Goal: Task Accomplishment & Management: Manage account settings

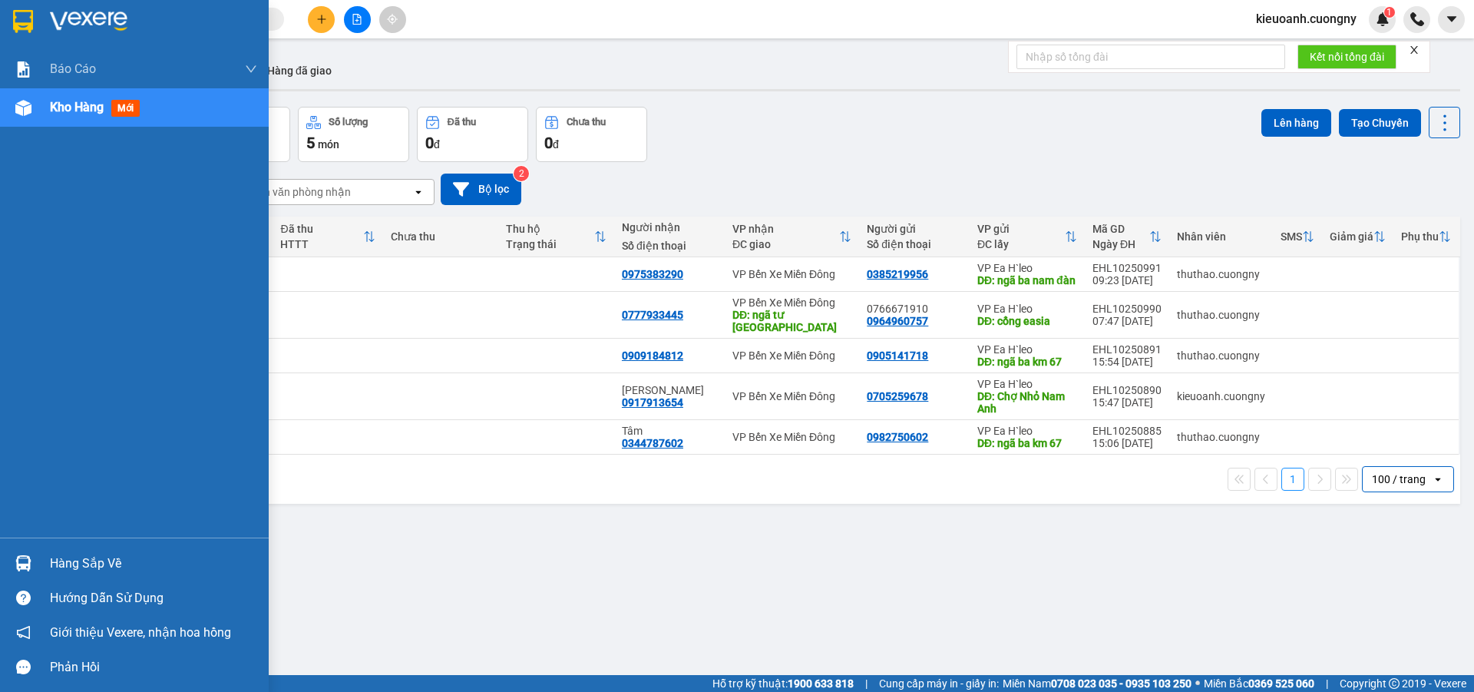
click at [53, 32] on img at bounding box center [89, 21] width 78 height 23
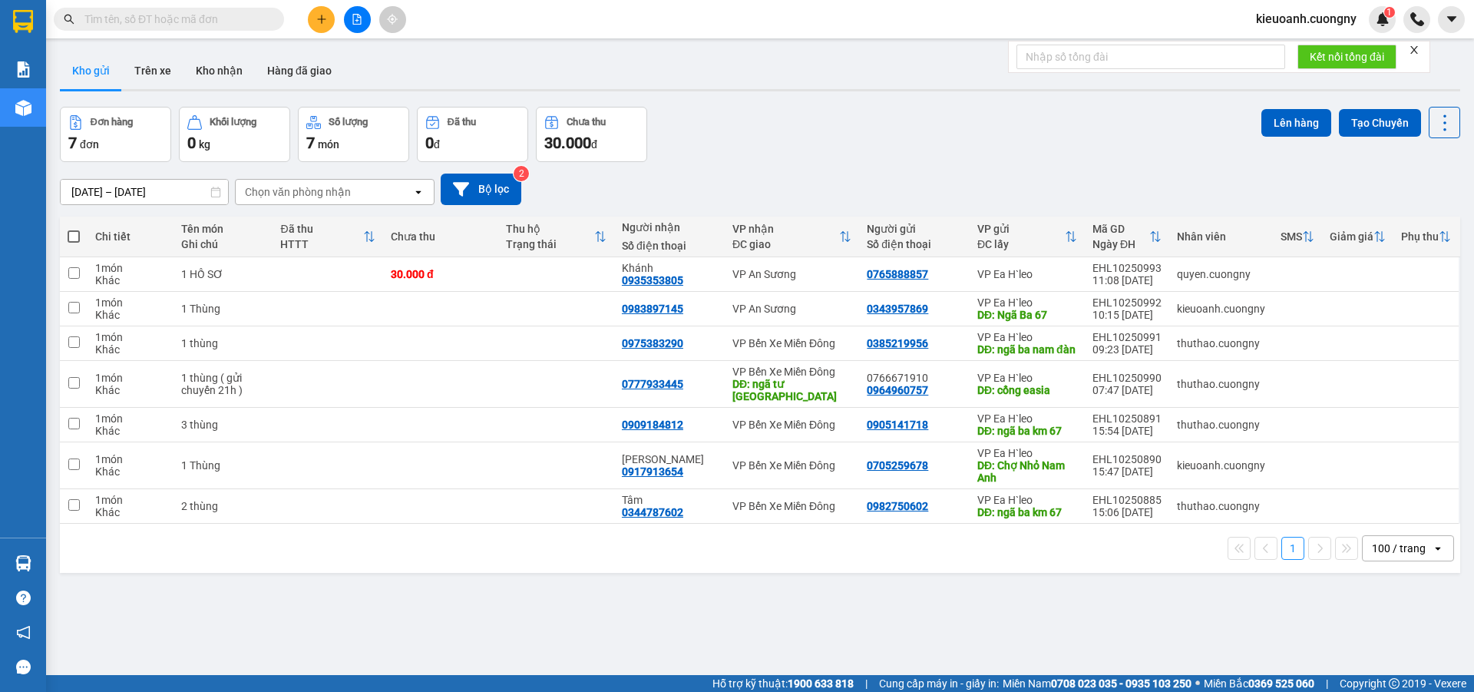
click at [507, 60] on div "Kho gửi Trên xe Kho nhận Hàng đã giao" at bounding box center [760, 72] width 1400 height 41
click at [358, 25] on button at bounding box center [357, 19] width 27 height 27
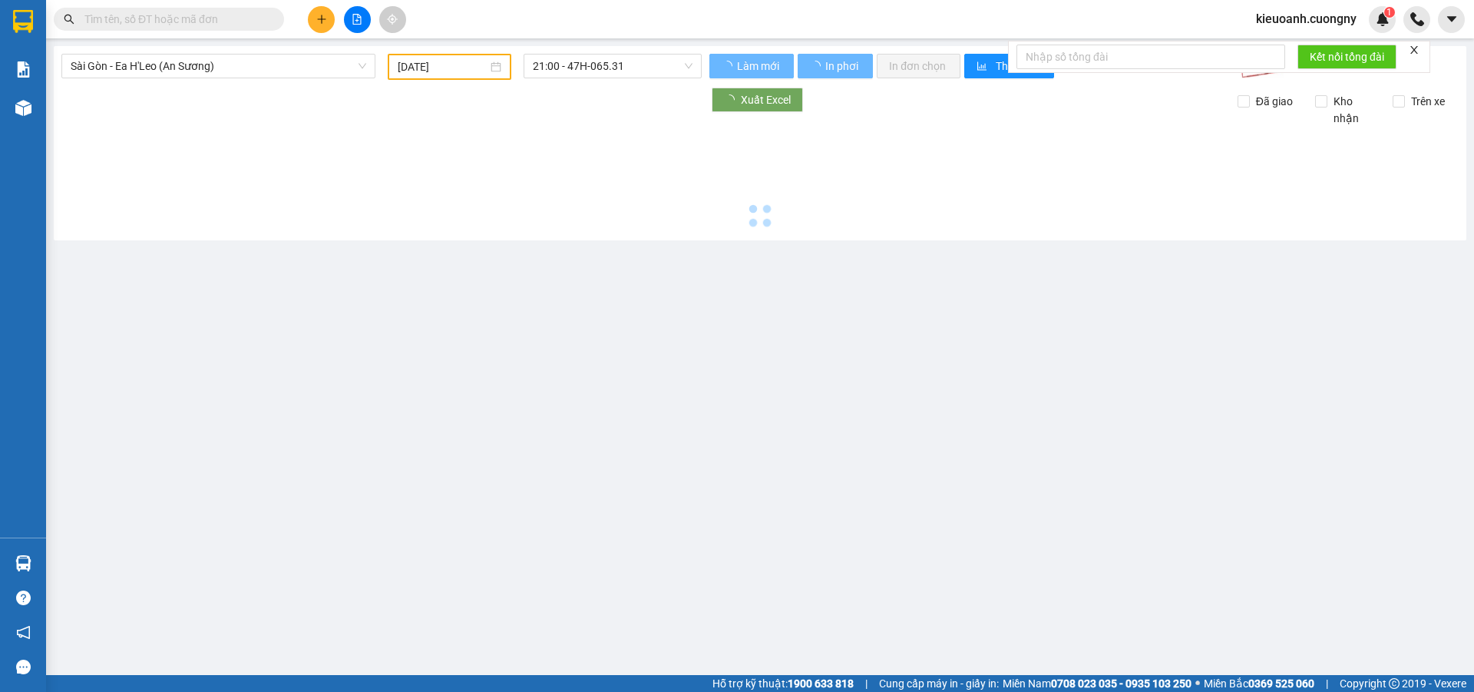
type input "[DATE]"
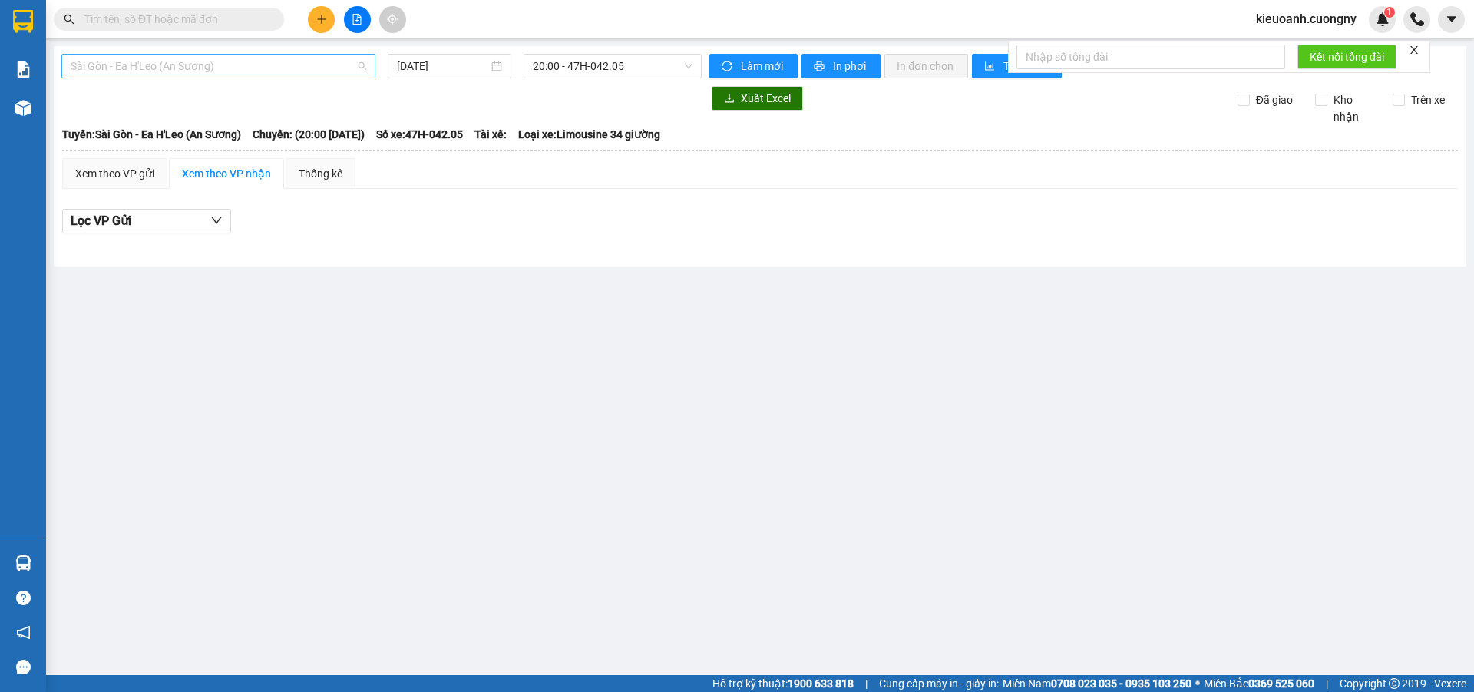
click at [173, 71] on span "Sài Gòn - Ea H'Leo (An Sương)" at bounding box center [219, 65] width 296 height 23
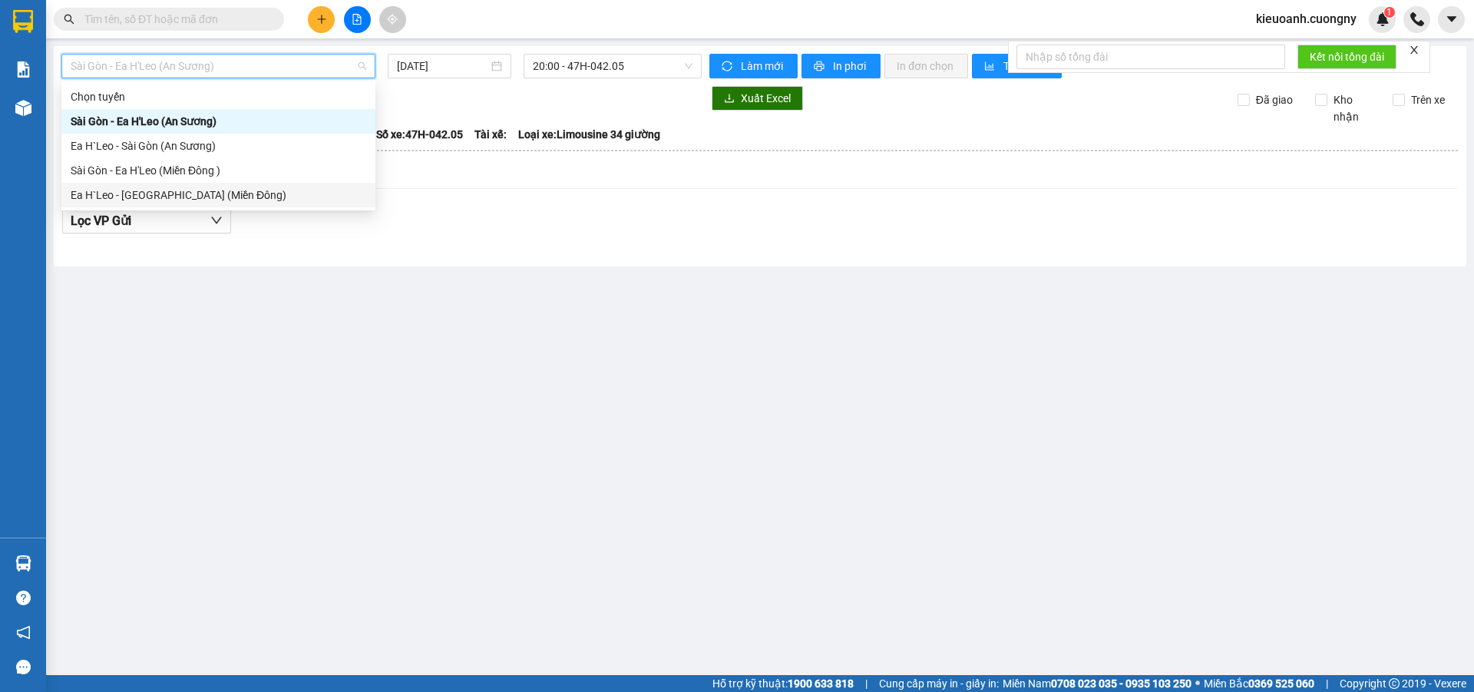
click at [175, 191] on div "Ea H`Leo - [GEOGRAPHIC_DATA] (Miền Đông)" at bounding box center [219, 195] width 296 height 17
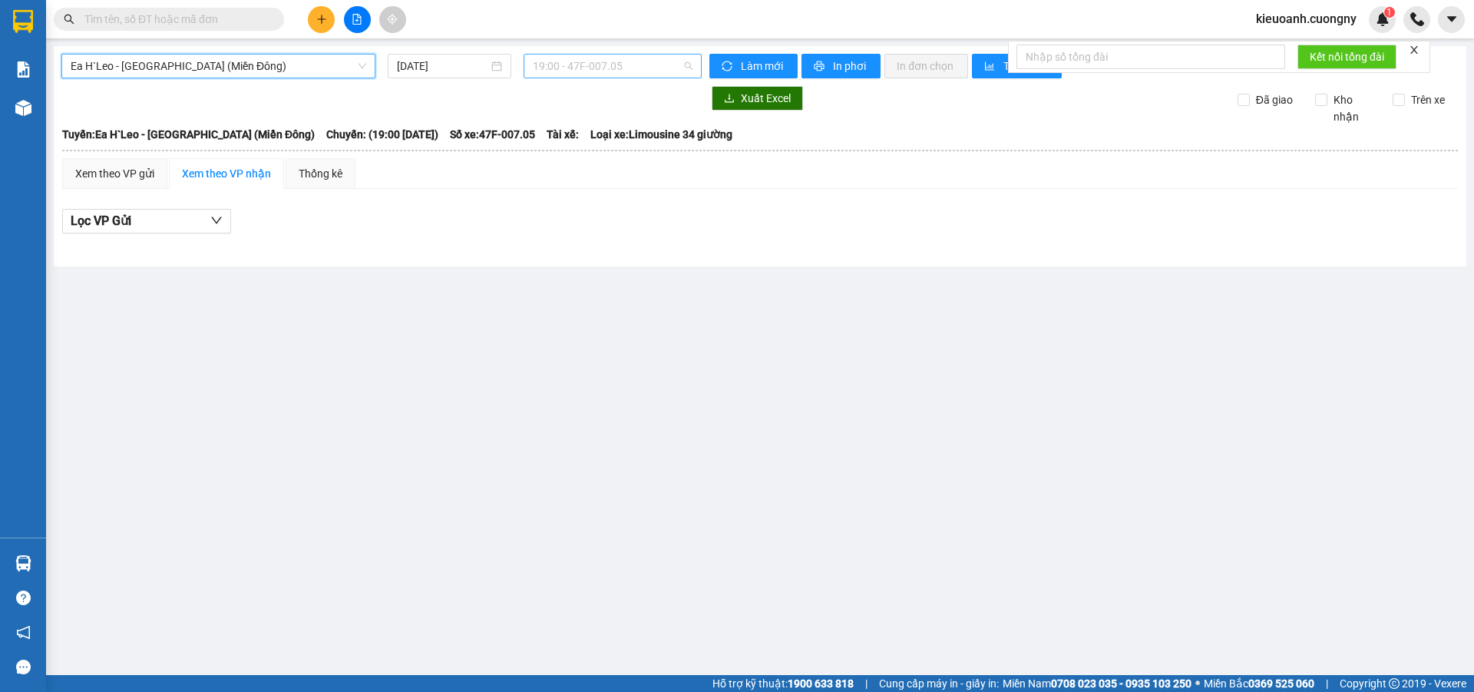
click at [591, 71] on span "19:00 - 47F-007.05" at bounding box center [613, 65] width 160 height 23
click at [452, 68] on input "[DATE]" at bounding box center [442, 66] width 91 height 17
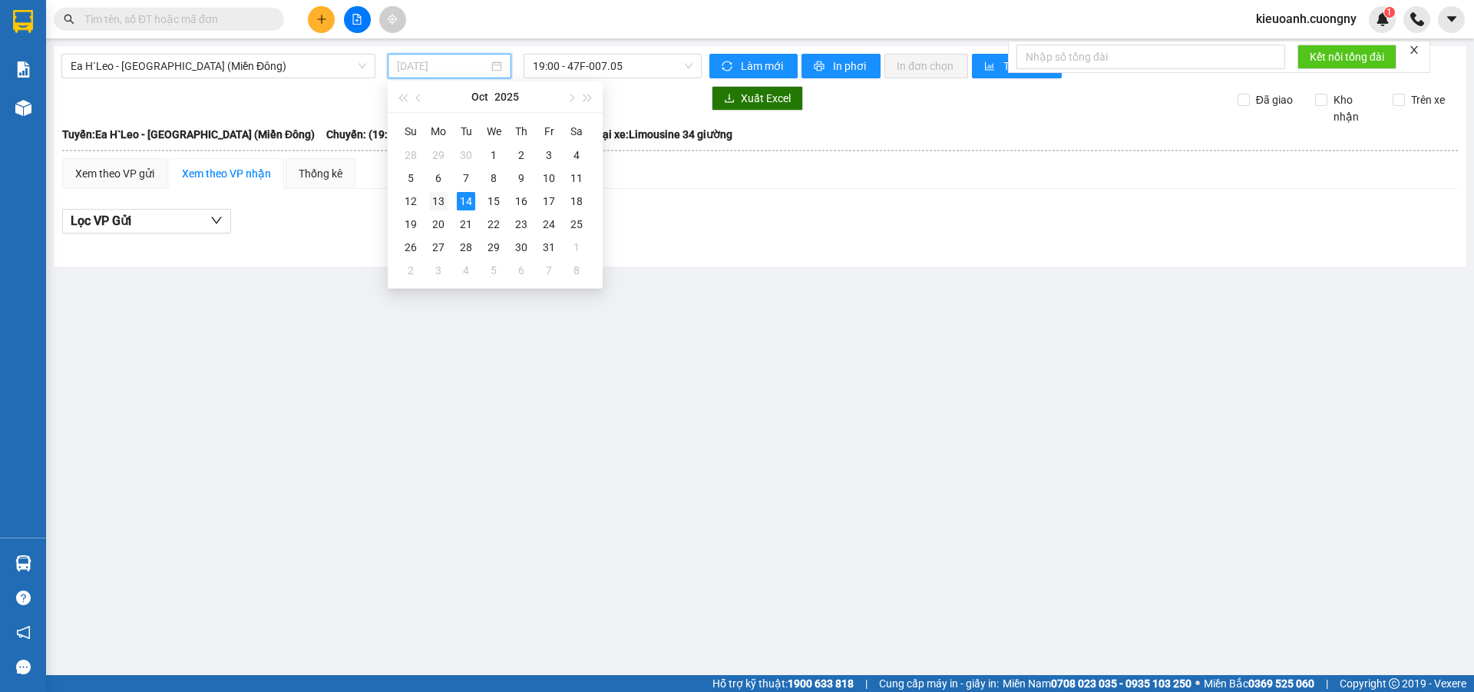
click at [436, 197] on div "13" at bounding box center [438, 201] width 18 height 18
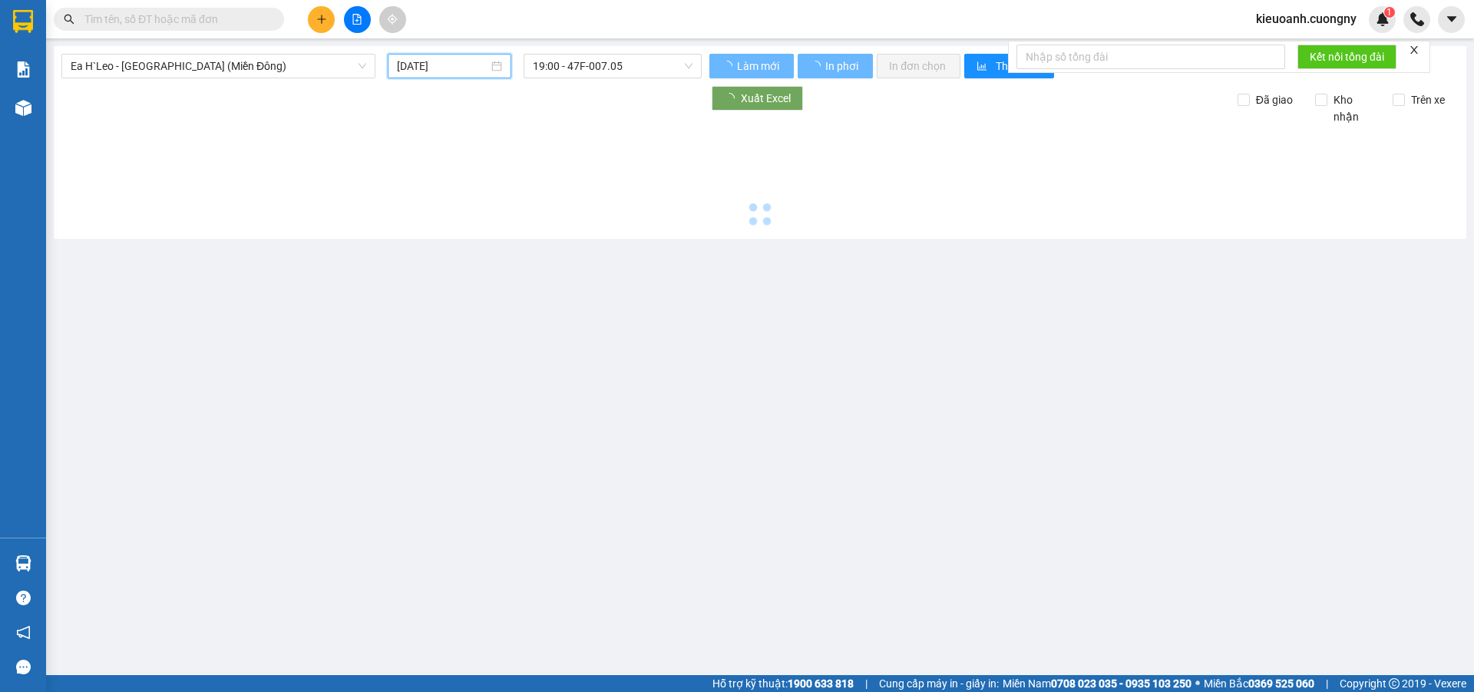
type input "[DATE]"
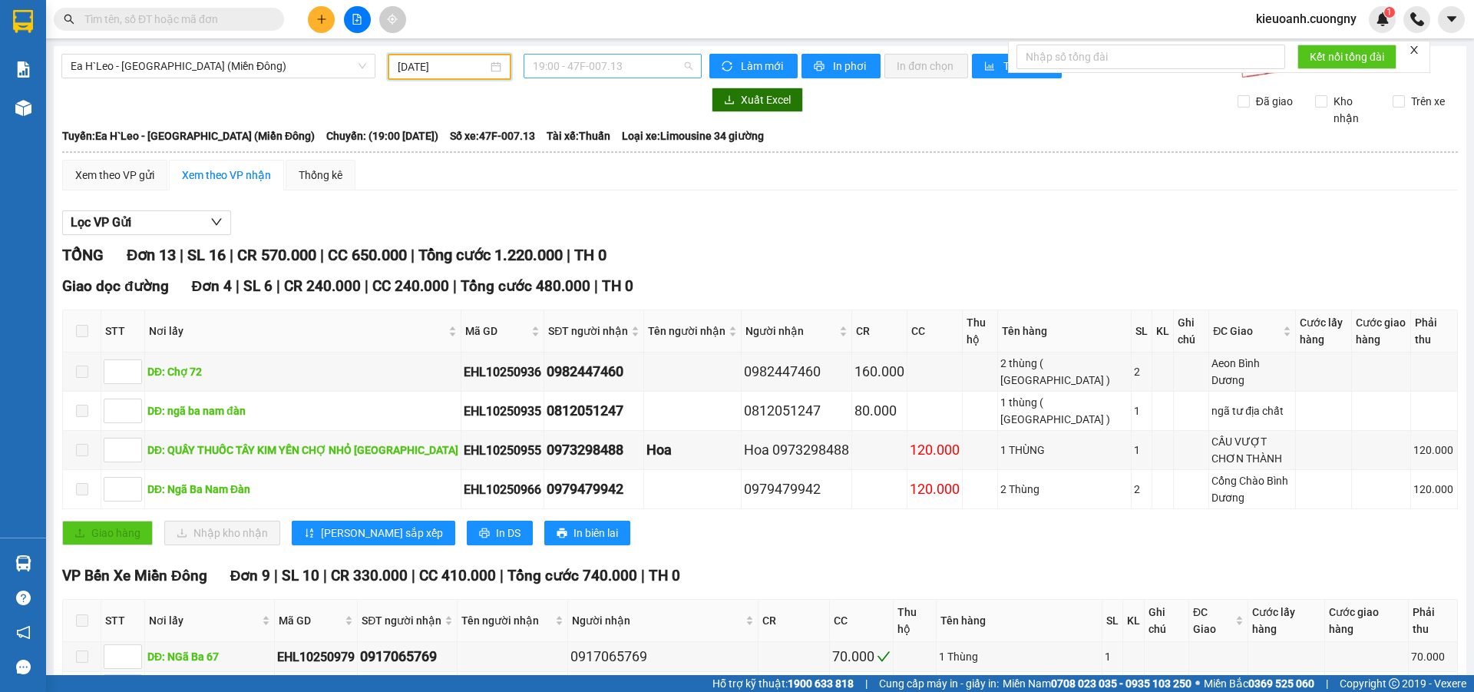
click at [619, 71] on span "19:00 - 47F-007.13" at bounding box center [613, 65] width 160 height 23
click at [595, 144] on div "20:00 - 47F-002.50" at bounding box center [589, 145] width 120 height 17
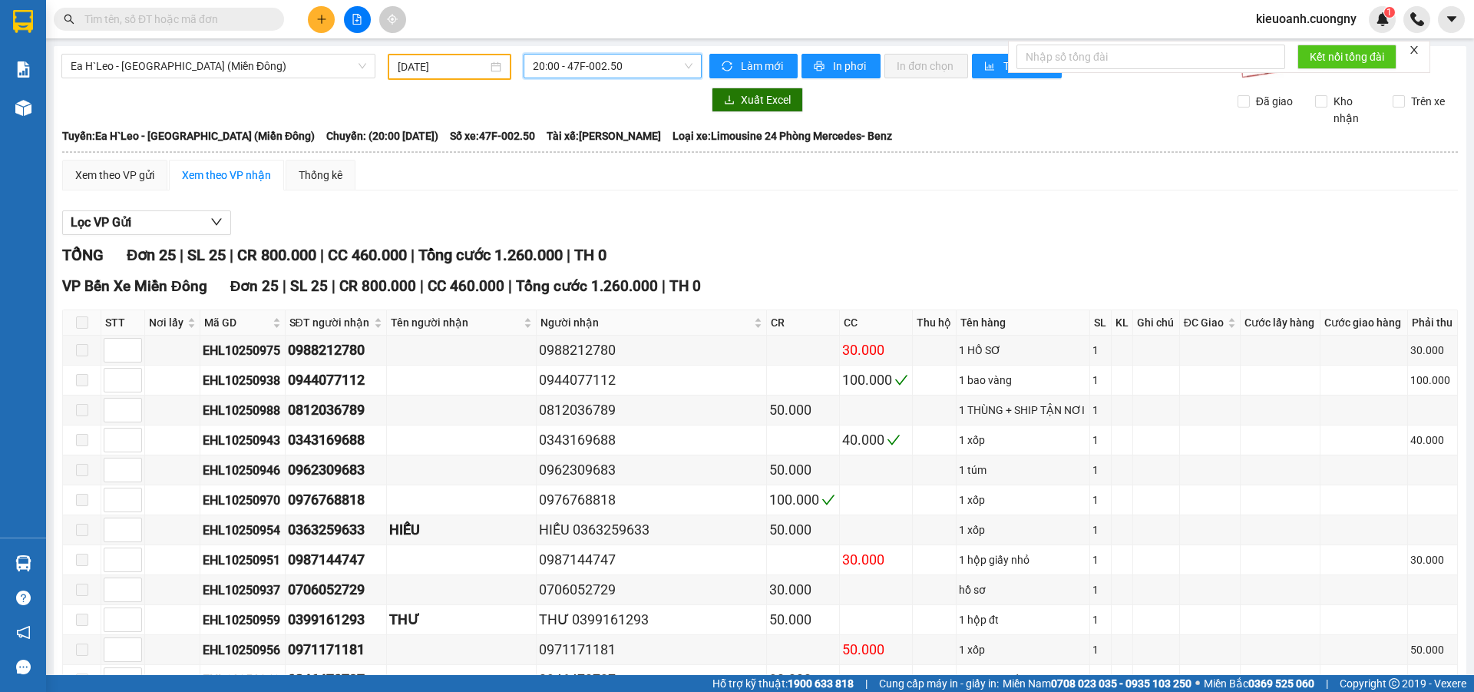
click at [579, 64] on span "20:00 - 47F-002.50" at bounding box center [613, 65] width 160 height 23
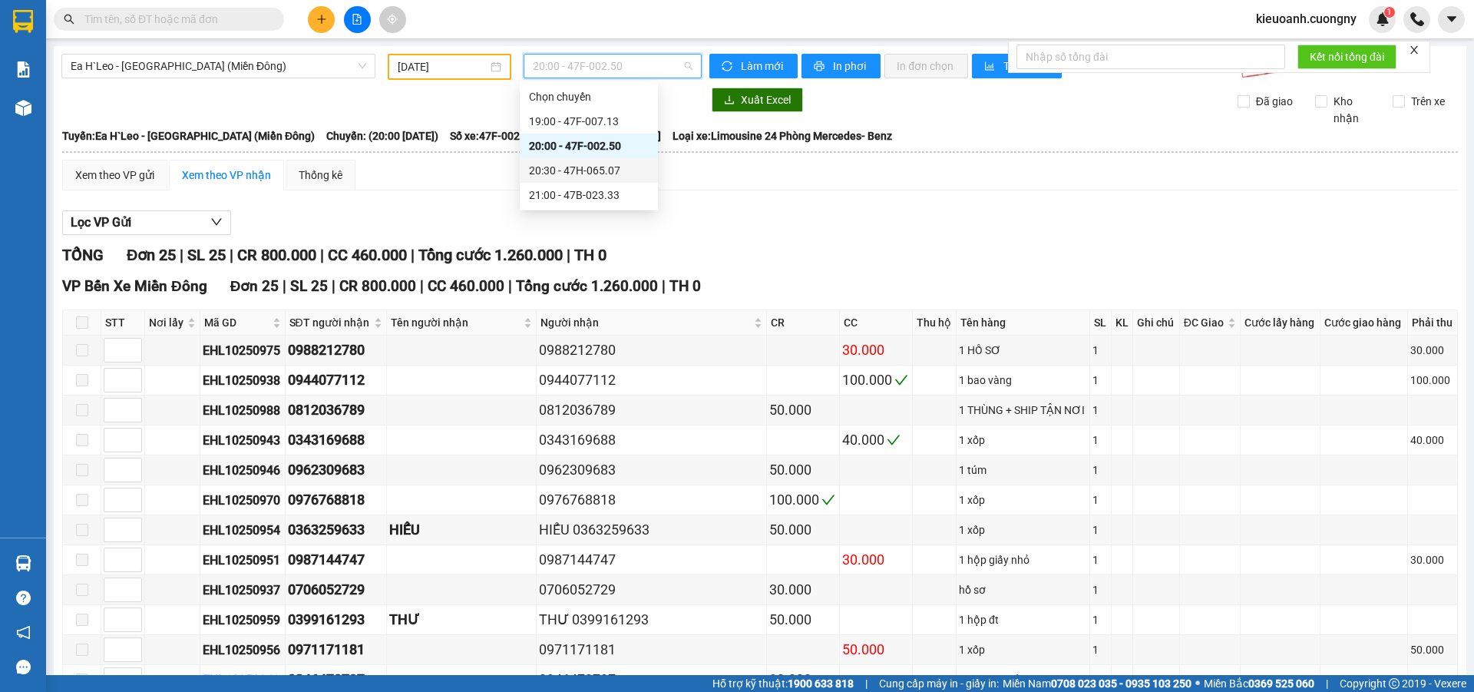
click at [573, 170] on div "20:30 - 47H-065.07" at bounding box center [589, 170] width 120 height 17
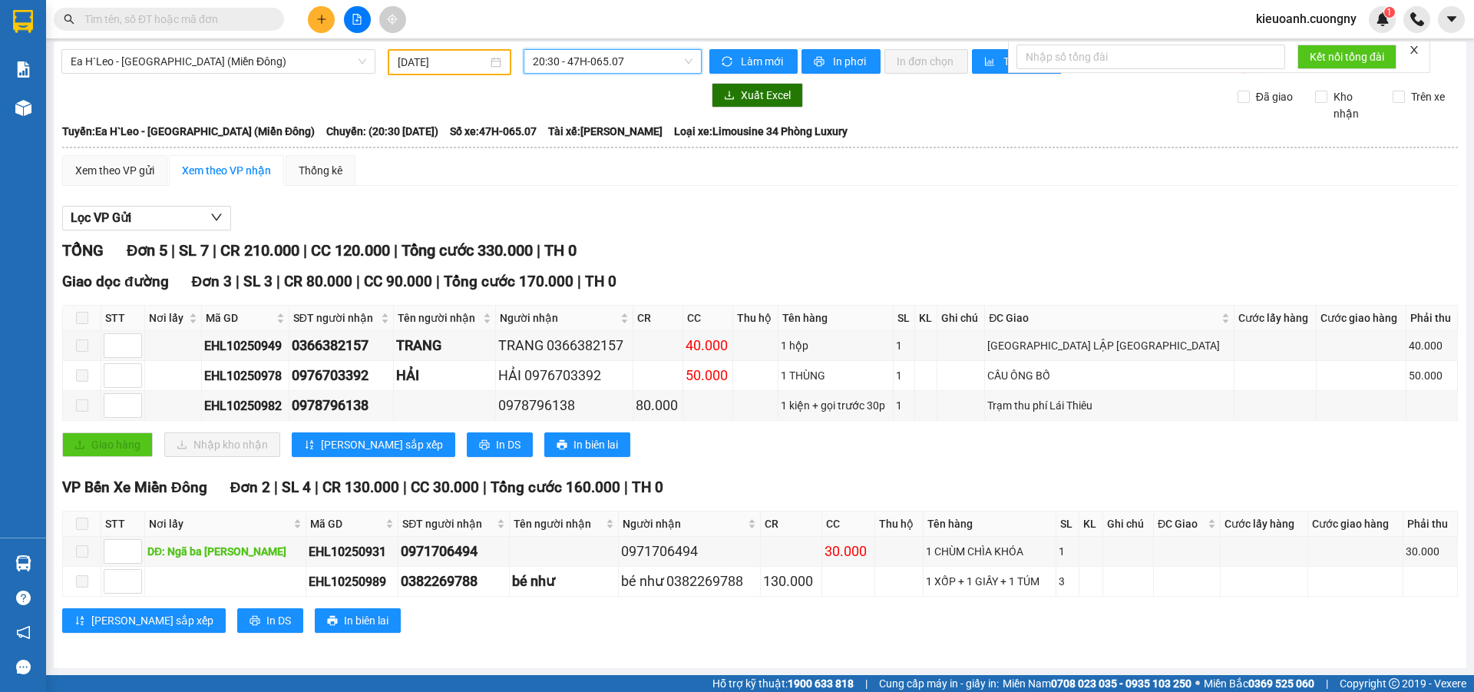
scroll to position [5, 0]
click at [249, 61] on span "Ea H`Leo - [GEOGRAPHIC_DATA] (Miền Đông)" at bounding box center [219, 60] width 296 height 23
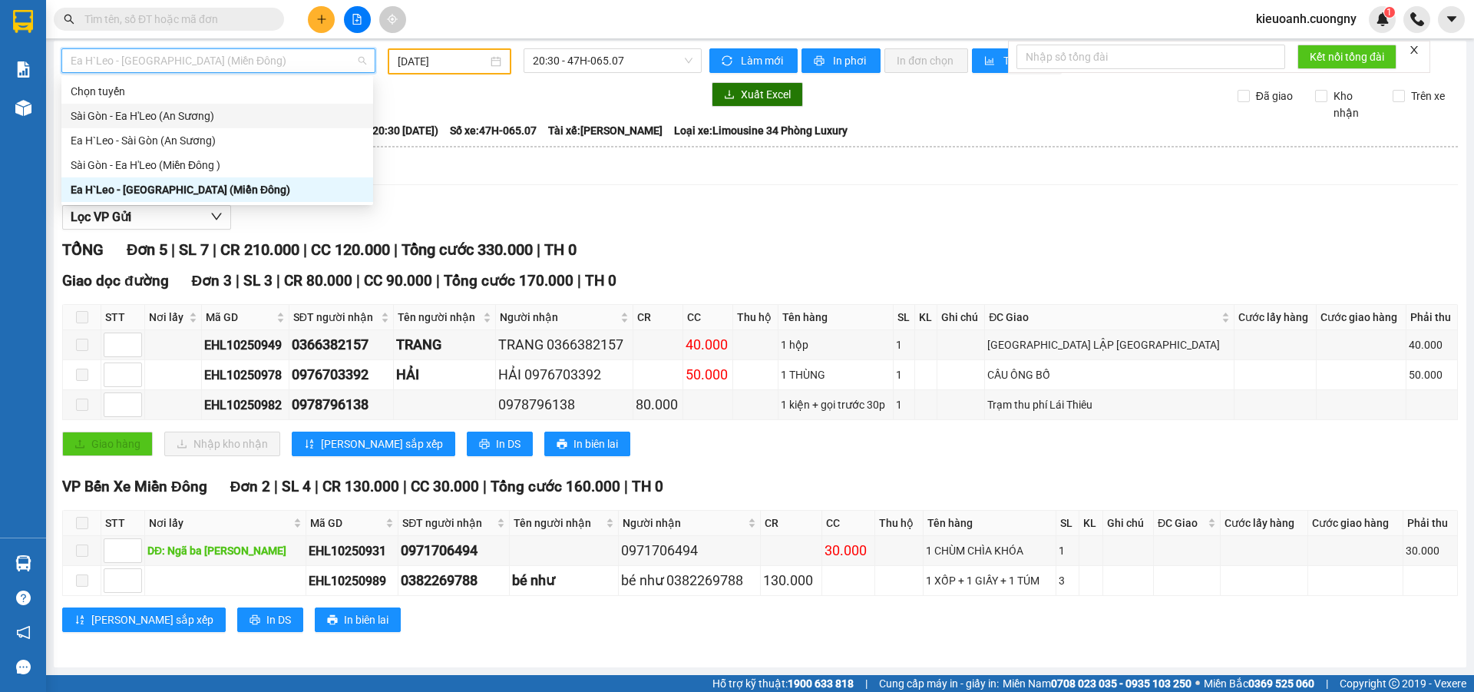
click at [222, 121] on div "Sài Gòn - Ea H'Leo (An Sương)" at bounding box center [217, 115] width 293 height 17
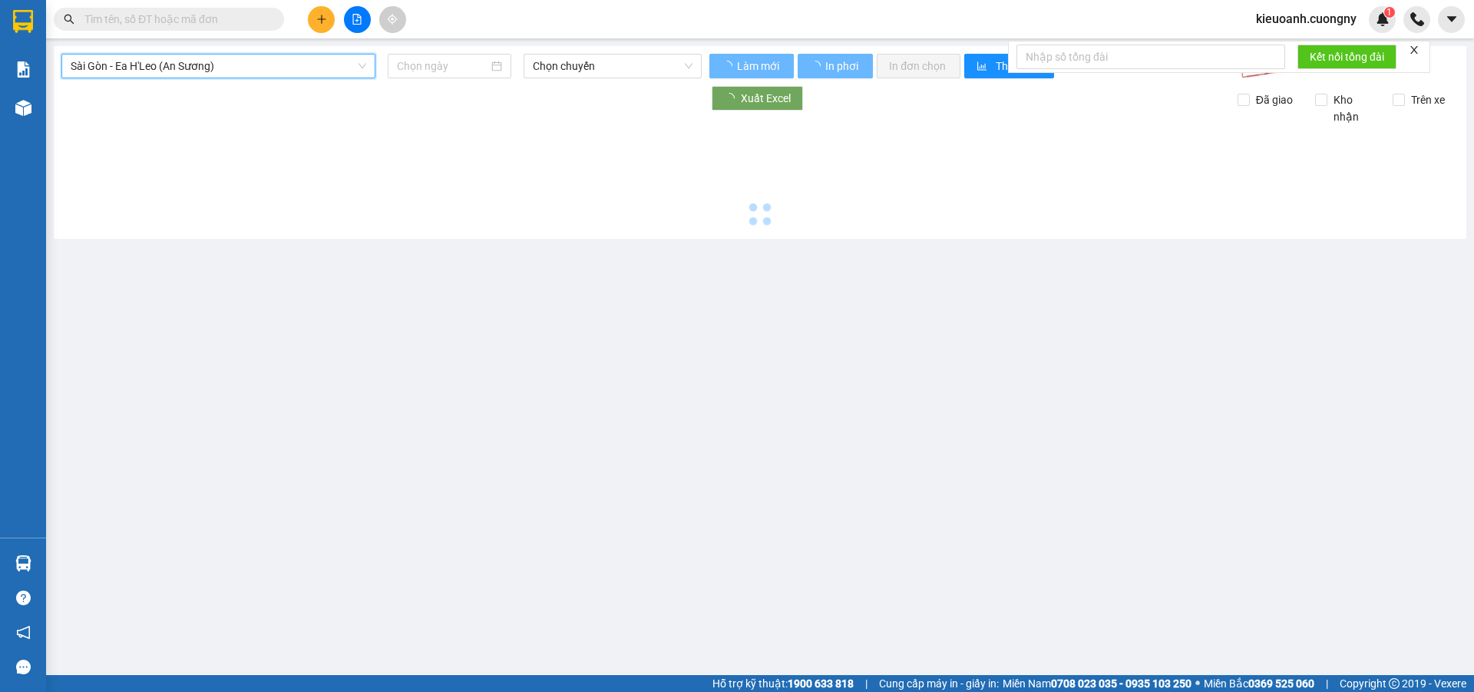
scroll to position [0, 0]
type input "[DATE]"
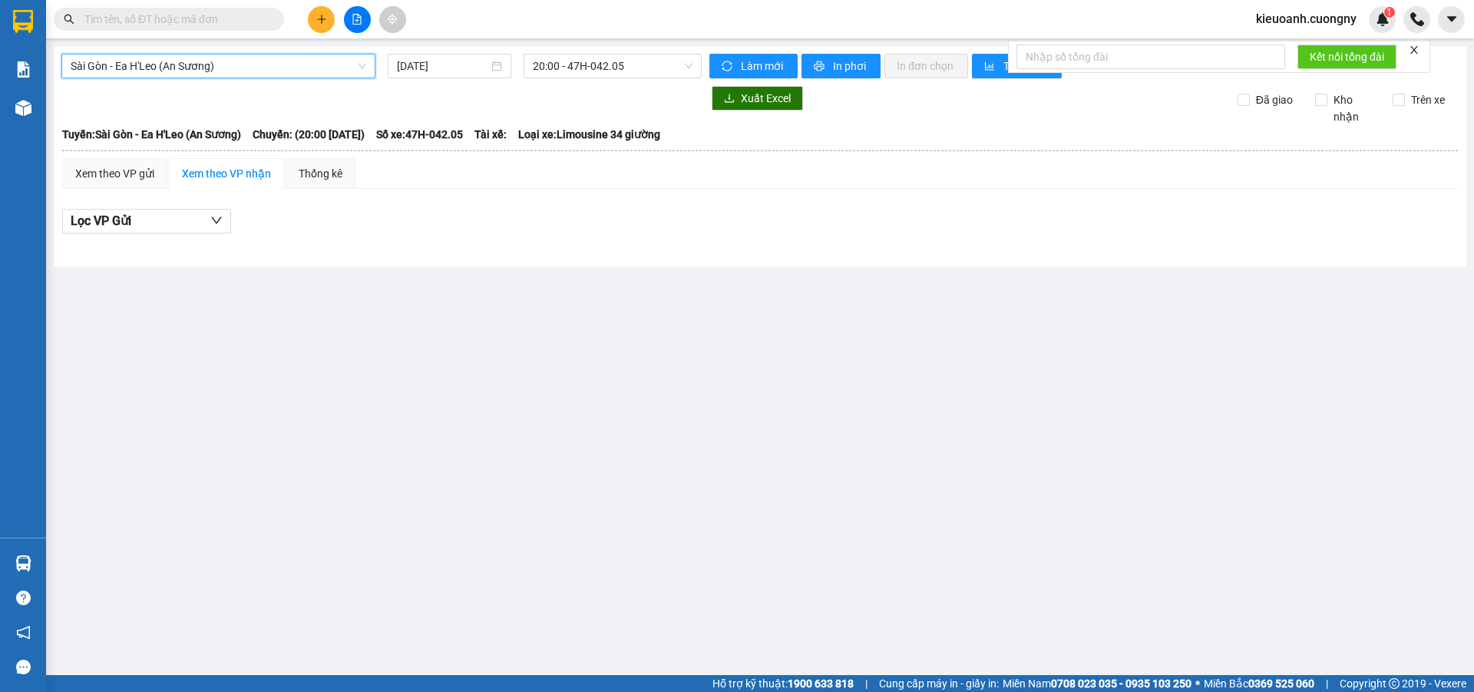
click at [206, 61] on span "Sài Gòn - Ea H'Leo (An Sương)" at bounding box center [219, 65] width 296 height 23
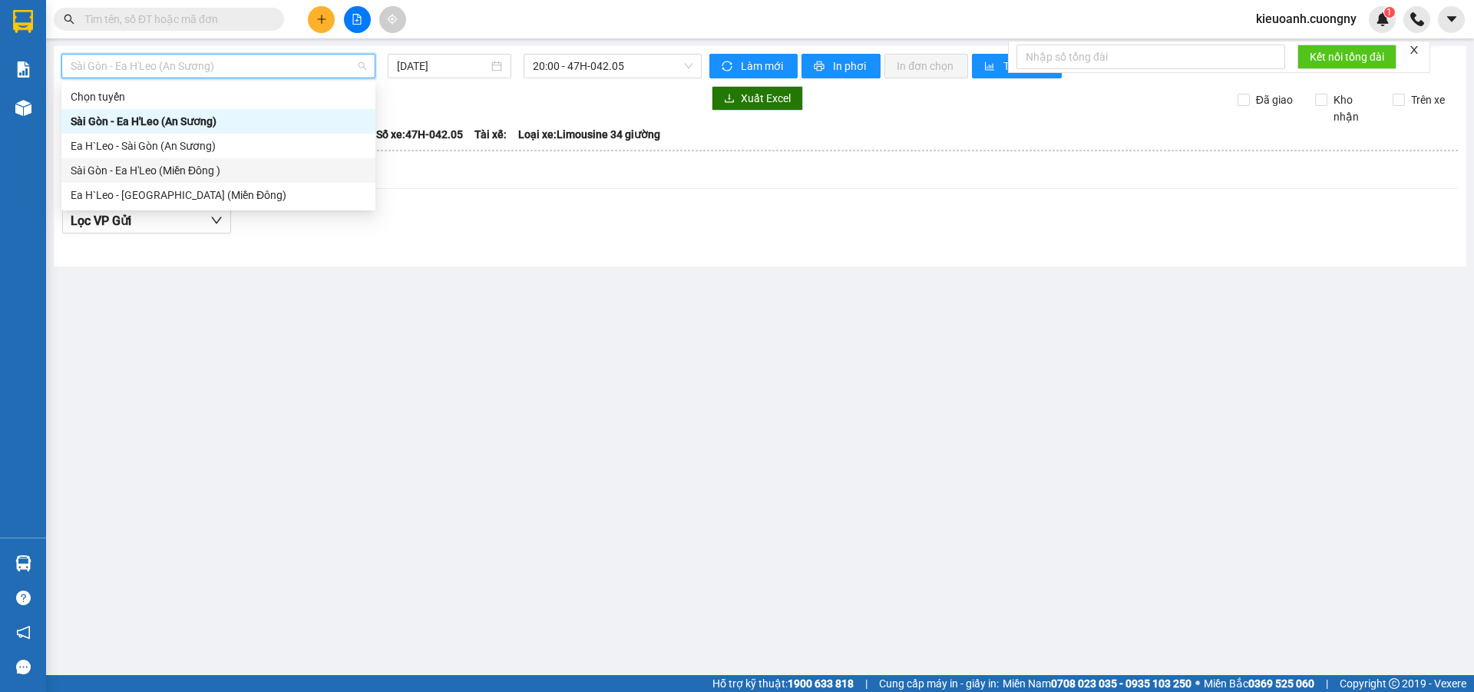
click at [180, 178] on div "Sài Gòn - Ea H'Leo (Miền Đông )" at bounding box center [219, 170] width 296 height 17
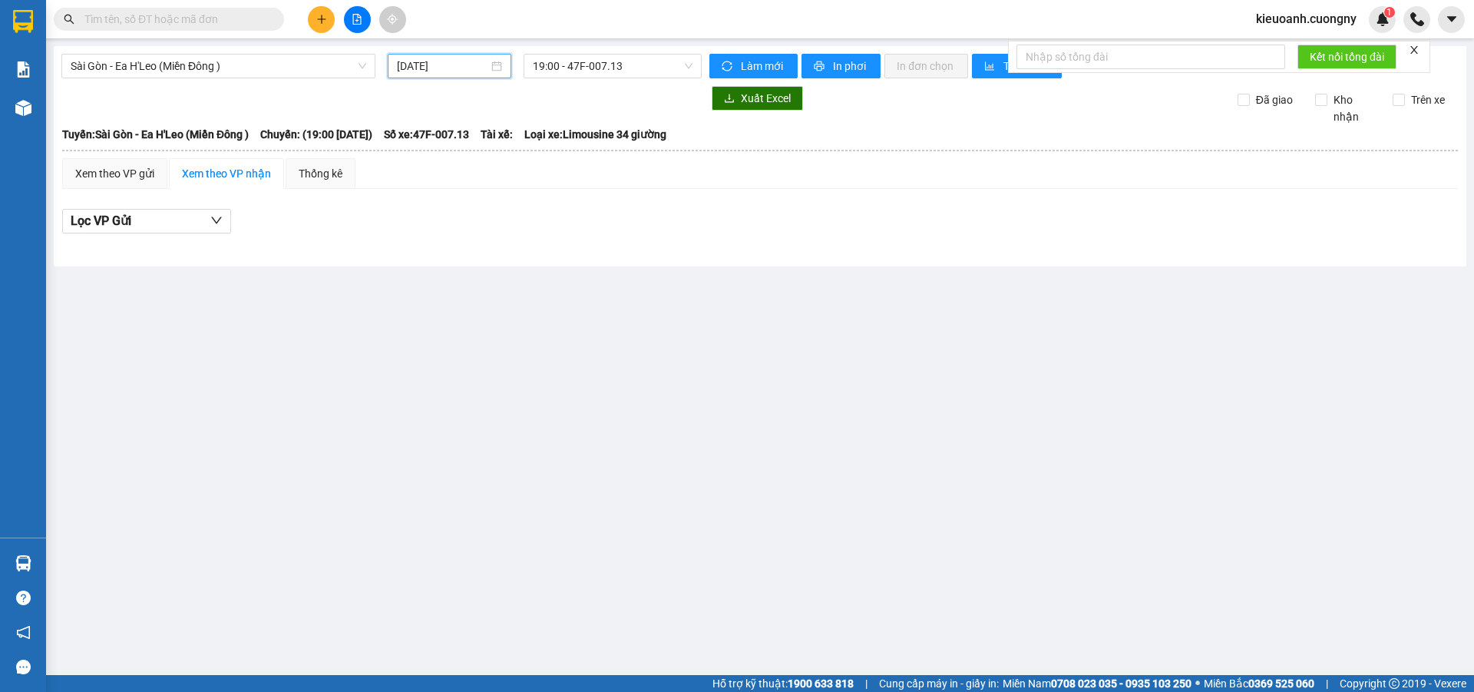
click at [459, 64] on input "[DATE]" at bounding box center [442, 66] width 91 height 17
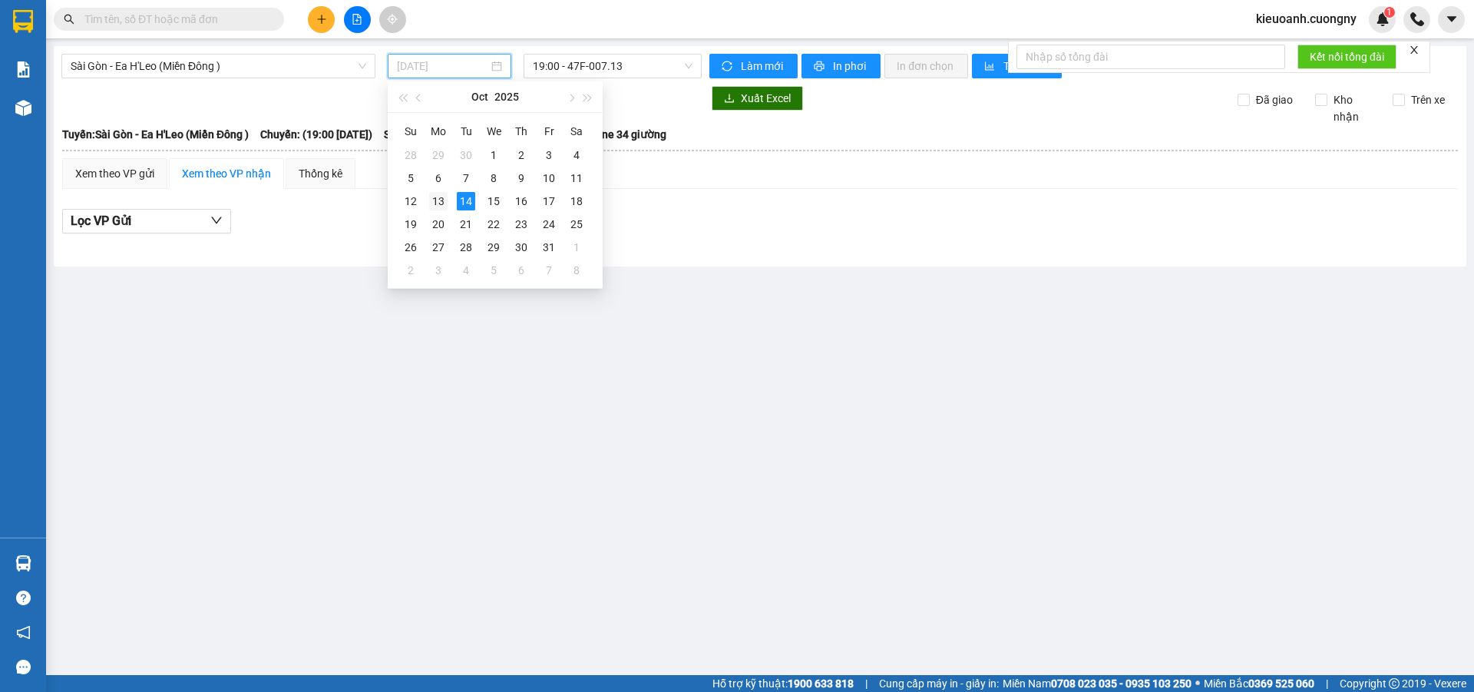
click at [429, 200] on div "13" at bounding box center [438, 201] width 18 height 18
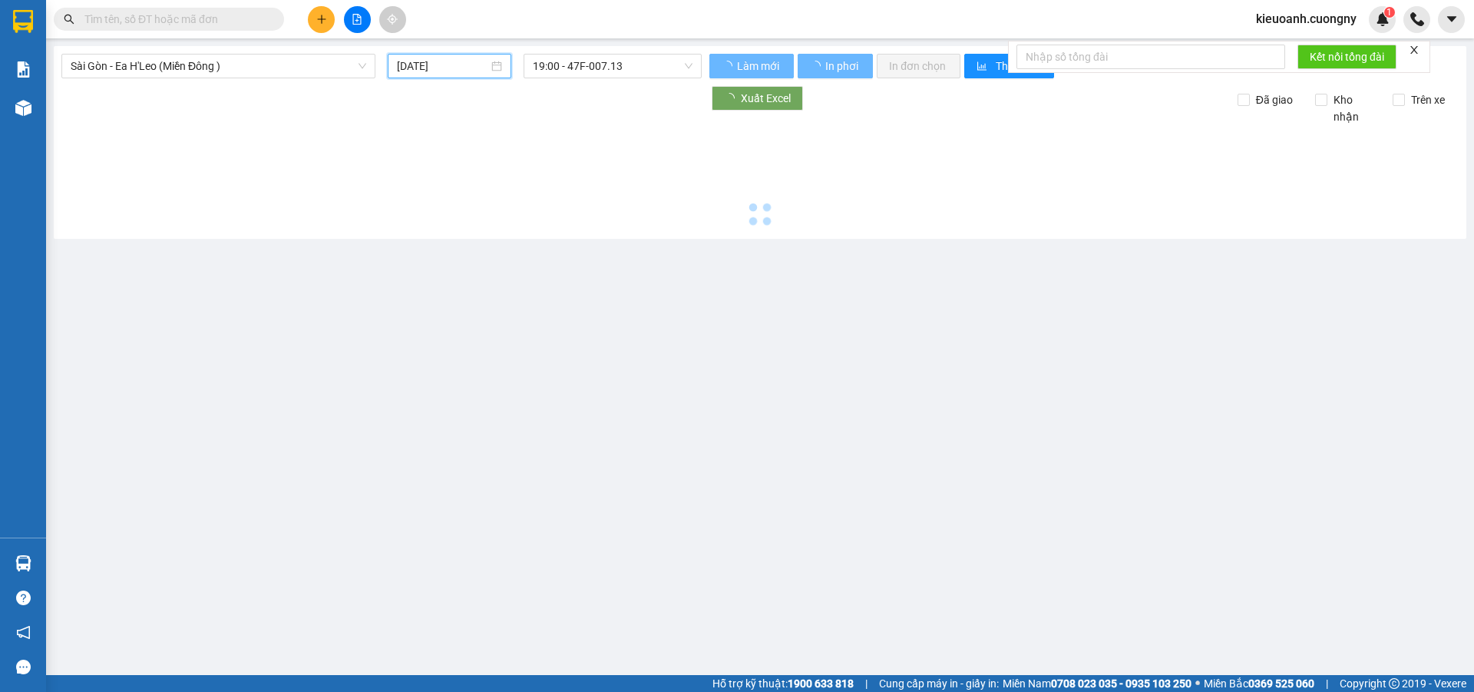
type input "[DATE]"
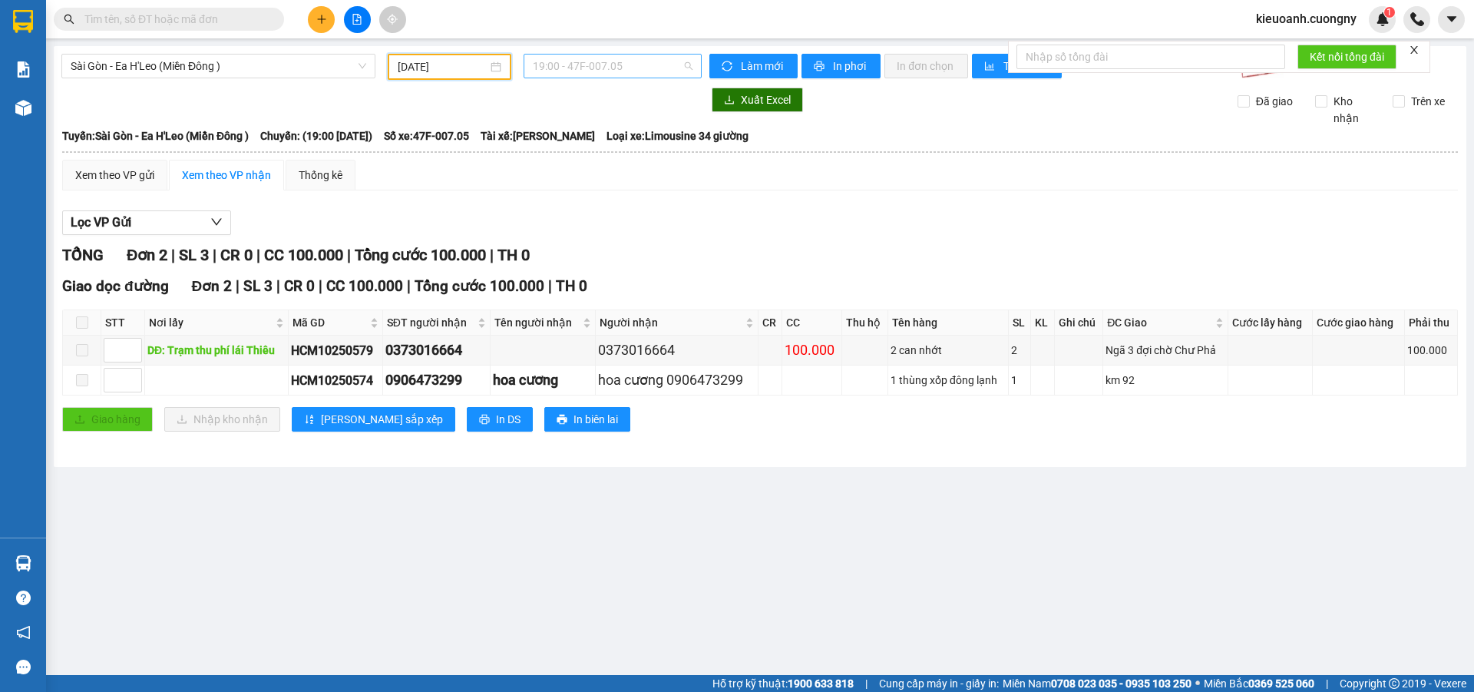
click at [596, 73] on span "19:00 - 47F-007.05" at bounding box center [613, 65] width 160 height 23
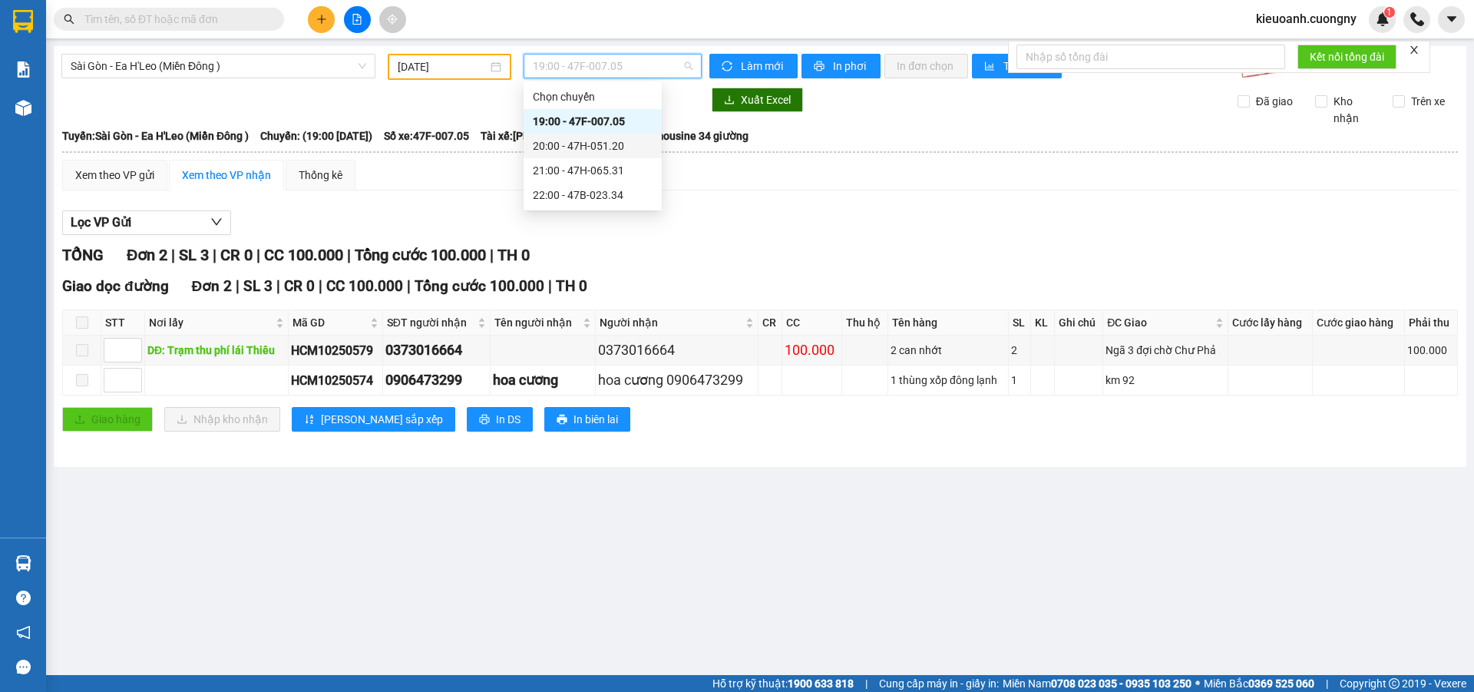
click at [594, 139] on div "20:00 - 47H-051.20" at bounding box center [593, 145] width 120 height 17
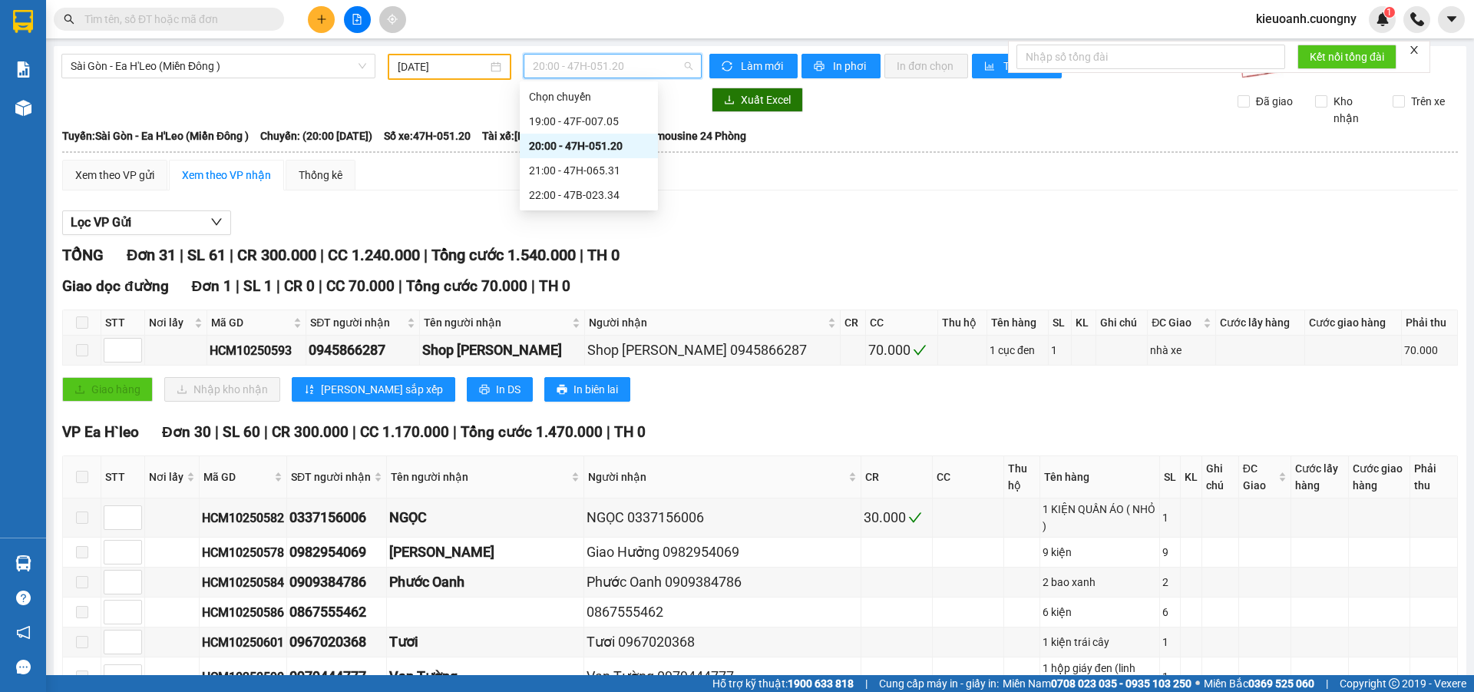
click at [572, 74] on span "20:00 - 47H-051.20" at bounding box center [613, 65] width 160 height 23
click at [581, 167] on div "21:00 - 47H-065.31" at bounding box center [589, 170] width 120 height 17
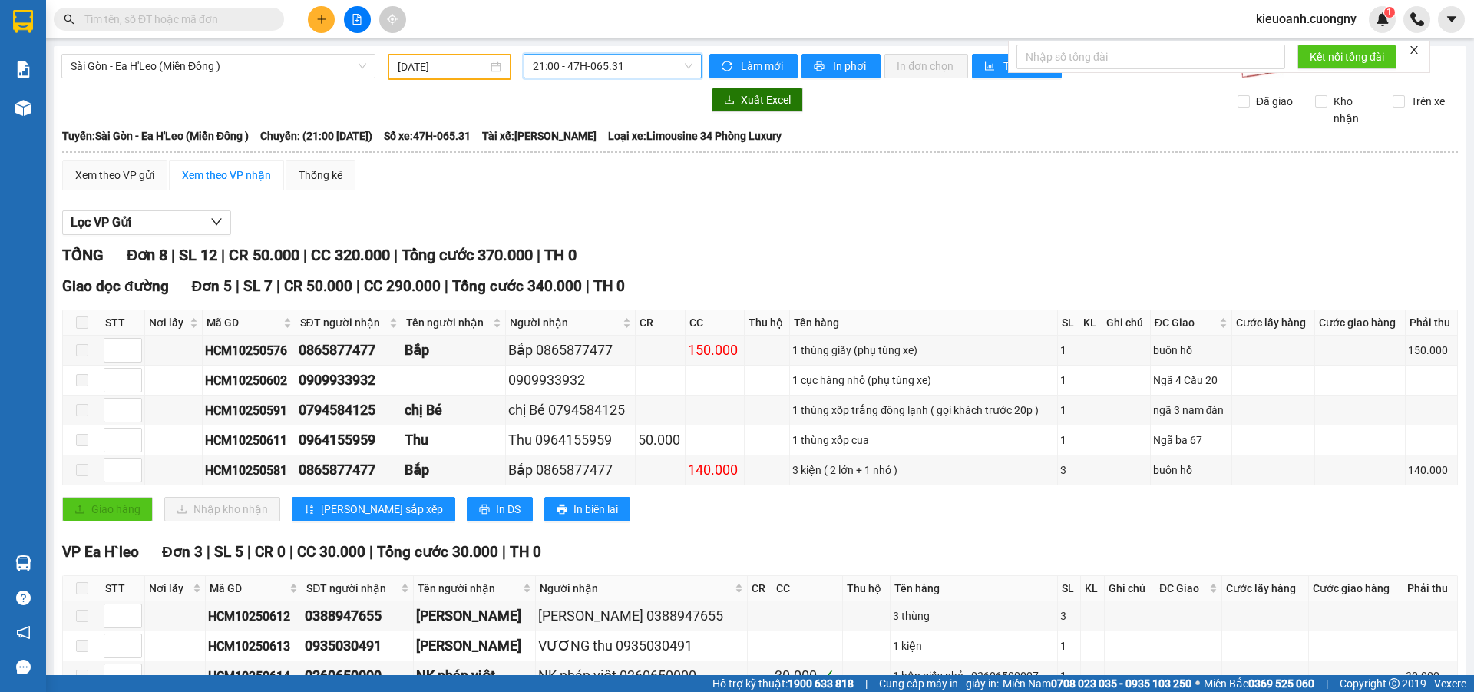
click at [590, 61] on span "21:00 - 47H-065.31" at bounding box center [613, 65] width 160 height 23
click at [584, 181] on div "21:00 - 47H-065.31" at bounding box center [589, 170] width 138 height 25
click at [635, 68] on span "21:00 - 47H-065.31" at bounding box center [613, 65] width 160 height 23
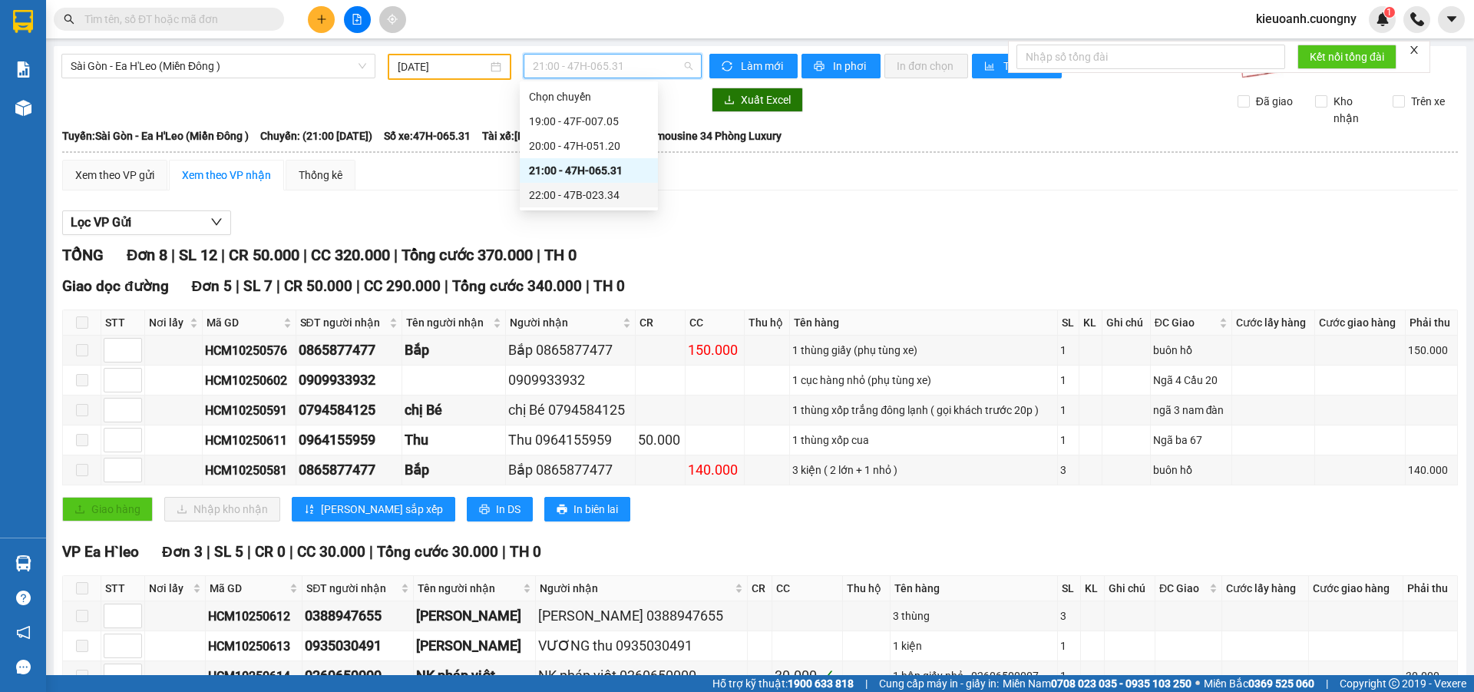
click at [584, 190] on div "22:00 - 47B-023.34" at bounding box center [589, 195] width 120 height 17
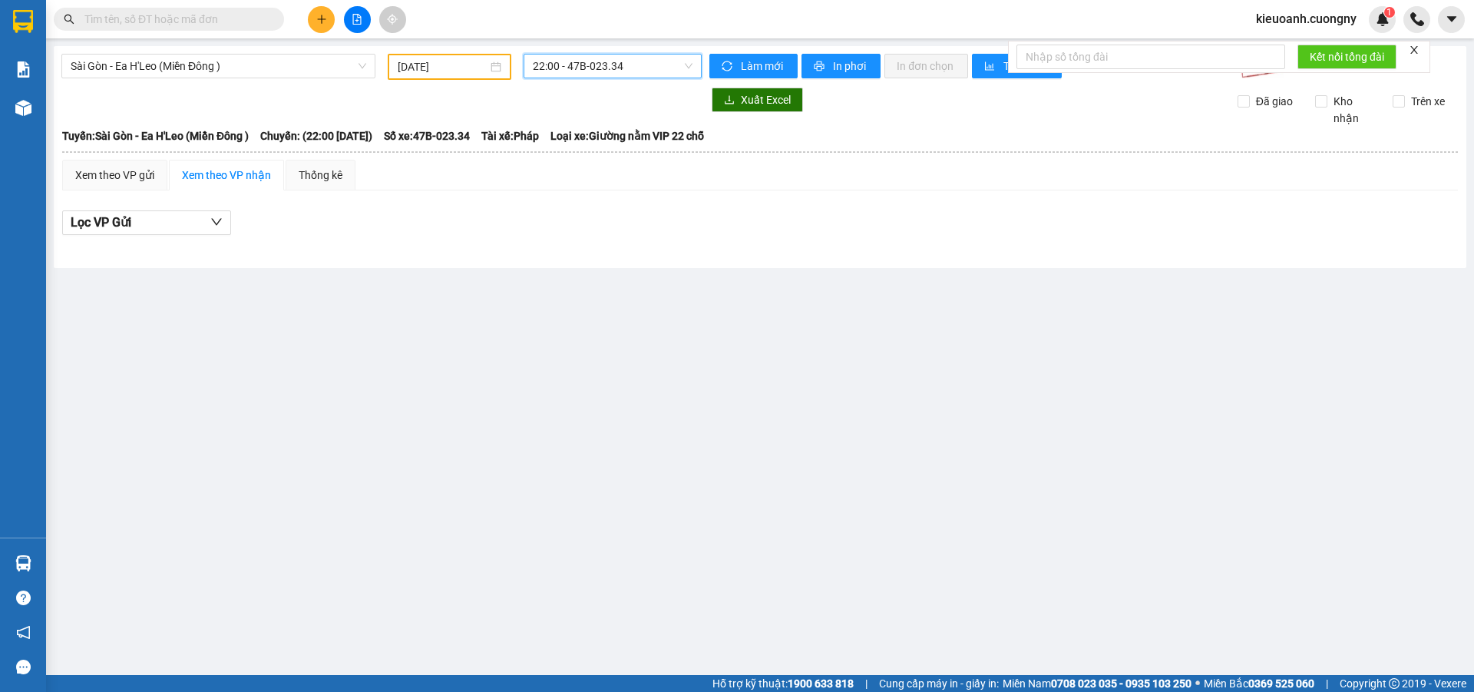
click at [613, 68] on span "22:00 - 47B-023.34" at bounding box center [613, 65] width 160 height 23
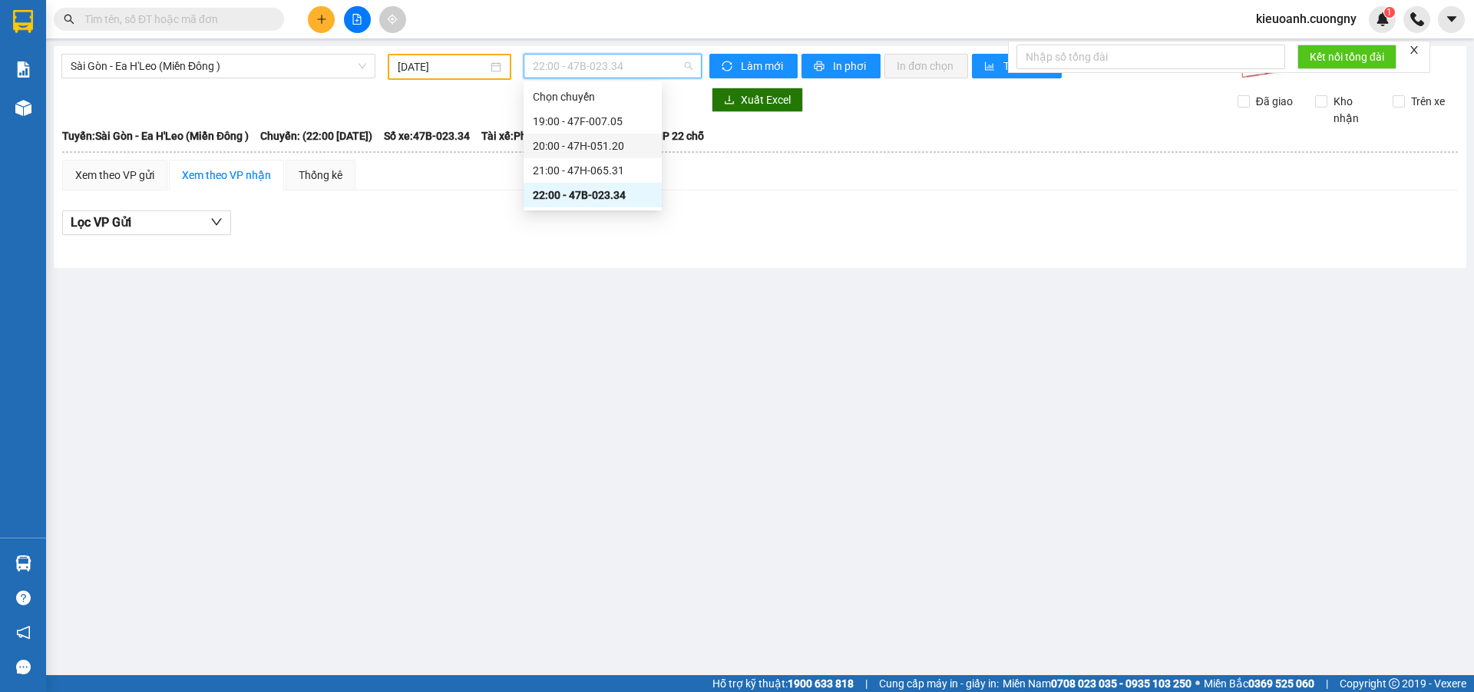
click at [593, 144] on div "20:00 - 47H-051.20" at bounding box center [593, 145] width 120 height 17
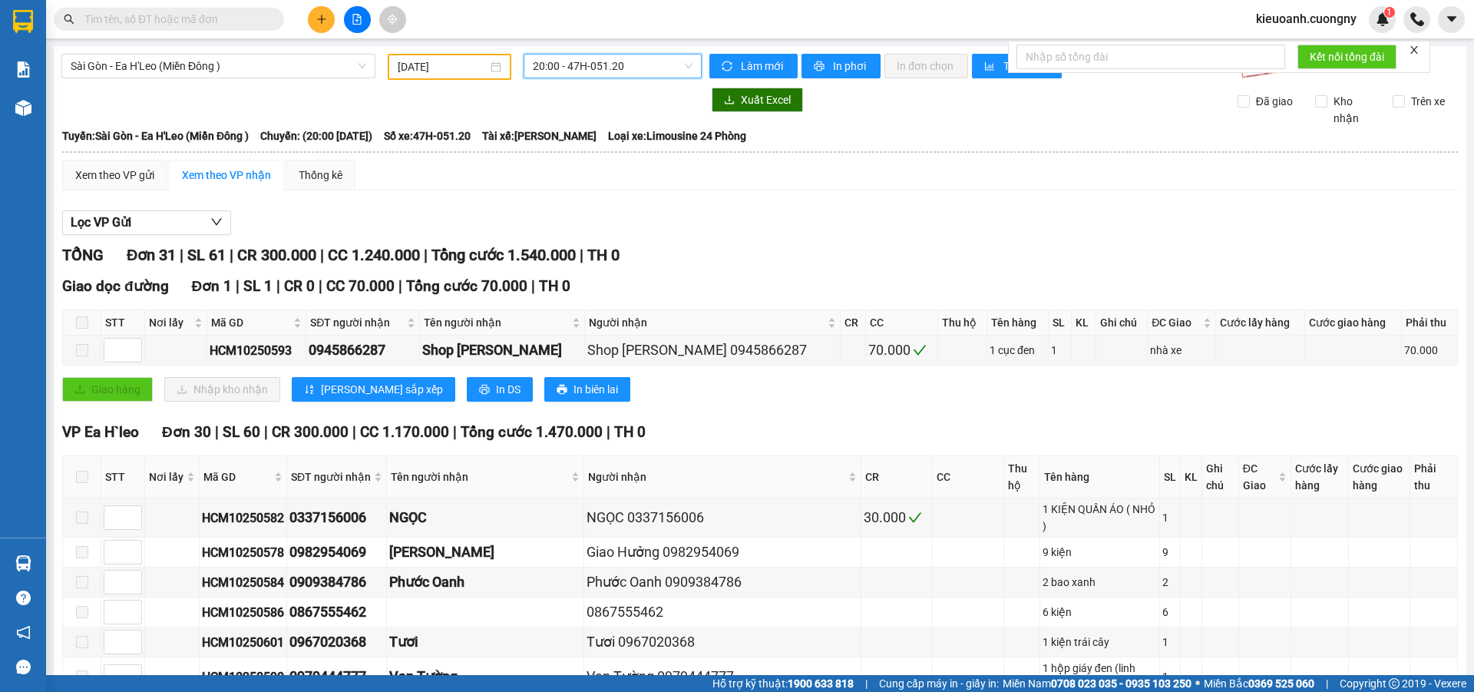
click at [556, 66] on span "20:00 - 47H-051.20" at bounding box center [613, 65] width 160 height 23
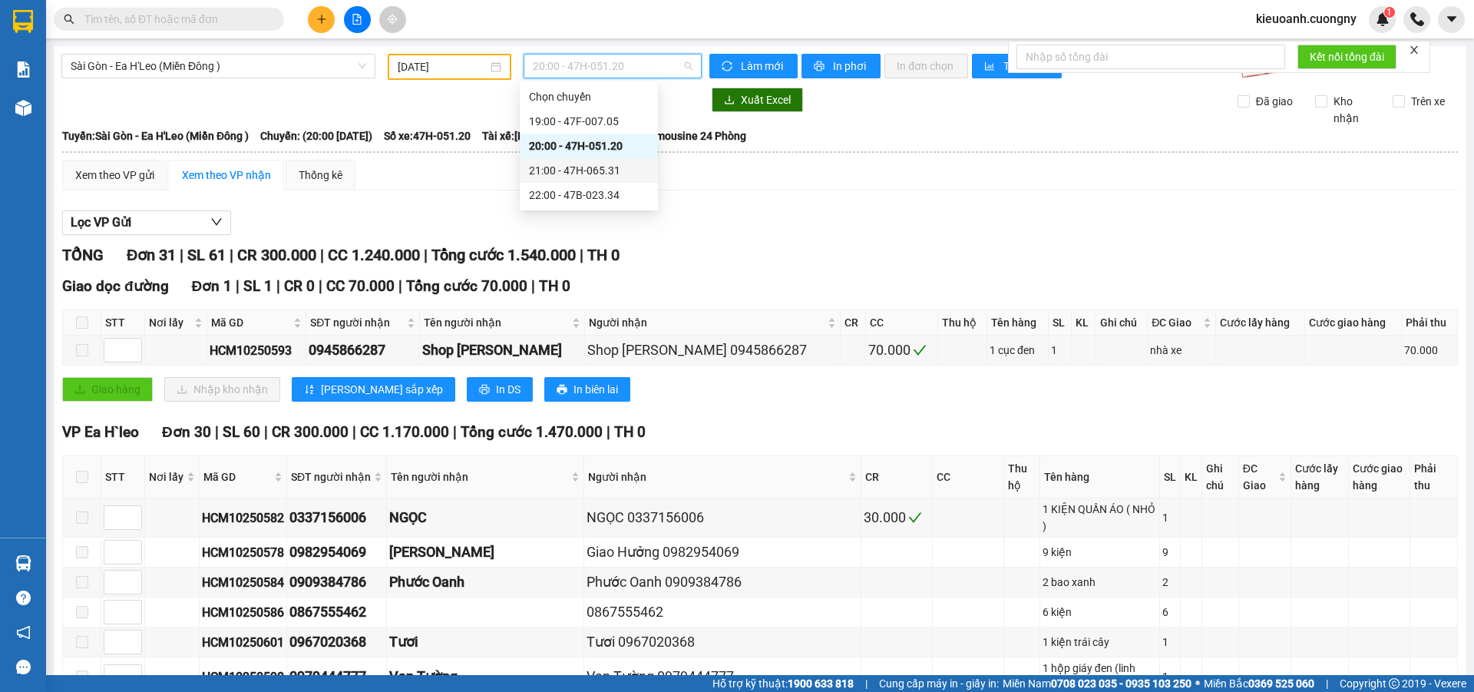
click at [547, 166] on div "21:00 - 47H-065.31" at bounding box center [589, 170] width 120 height 17
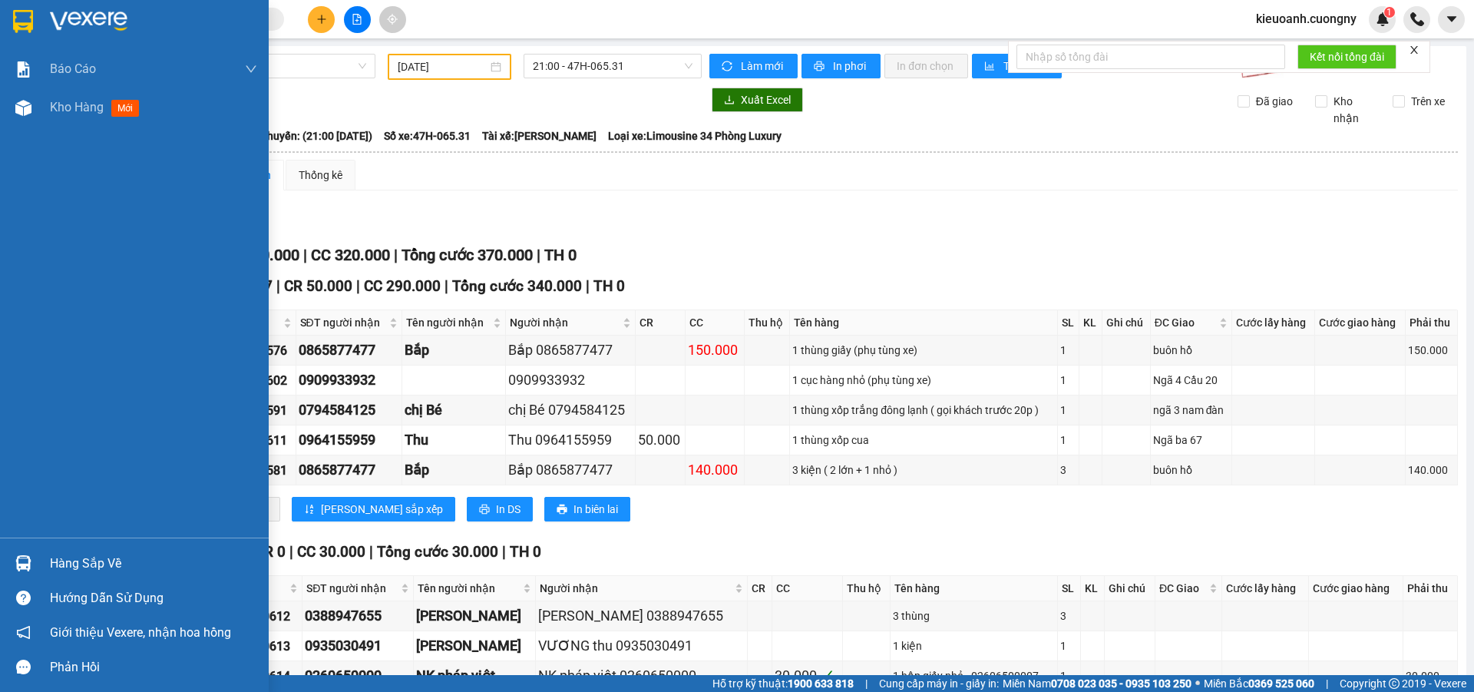
click at [37, 25] on div at bounding box center [134, 25] width 269 height 50
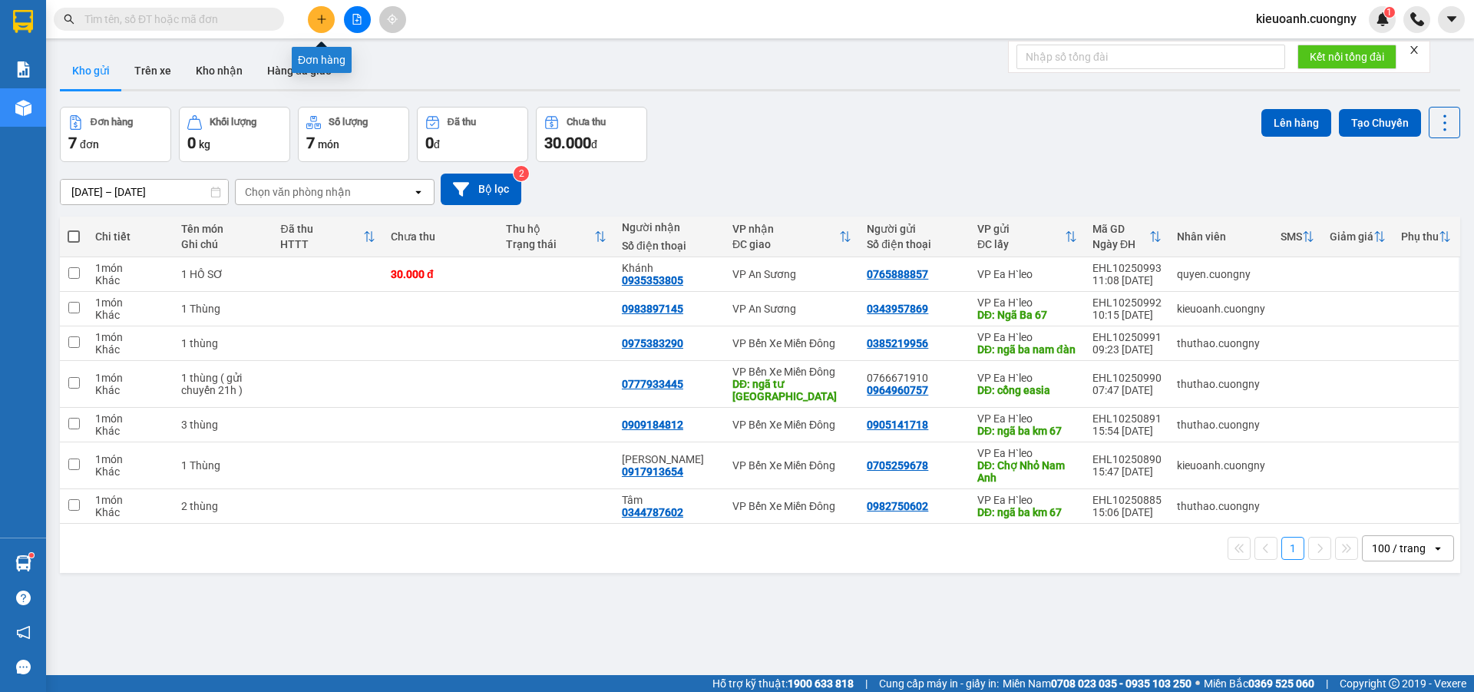
click at [317, 15] on icon "plus" at bounding box center [321, 19] width 11 height 11
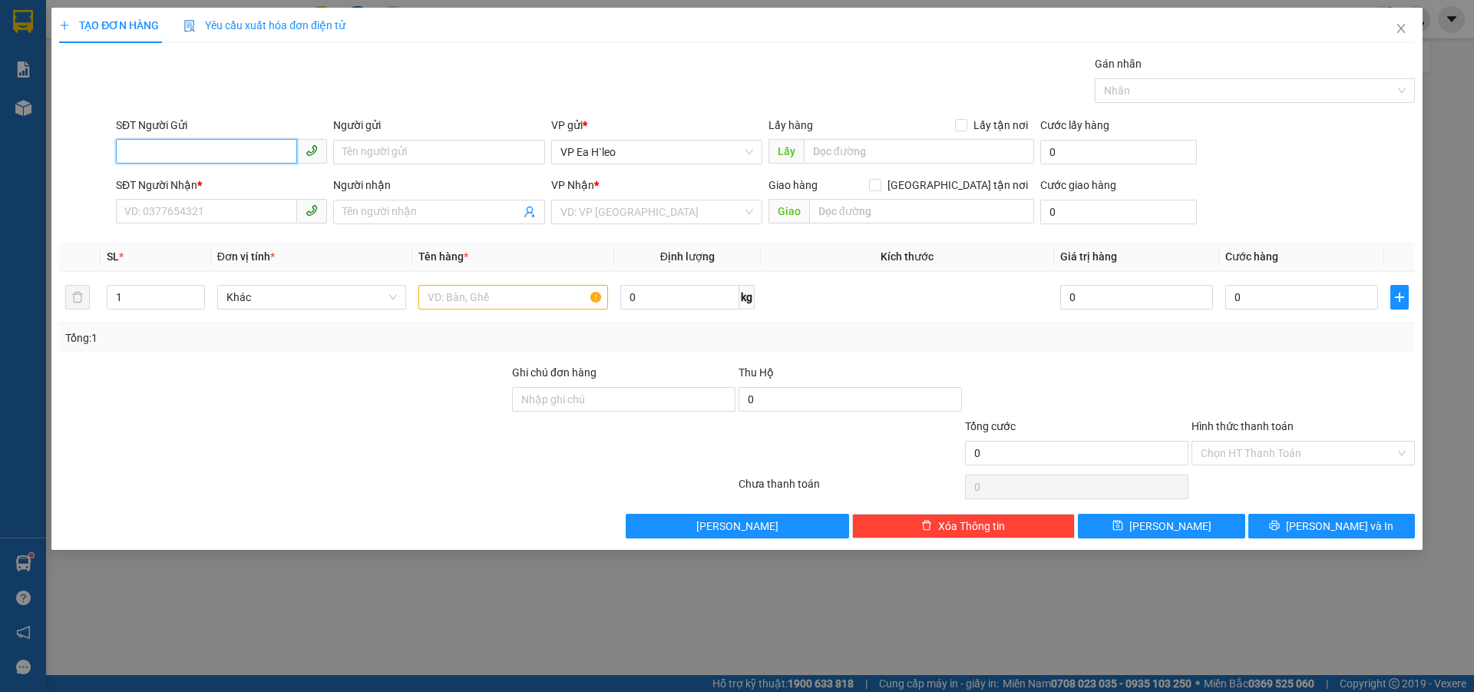
paste input "0866539410"
type input "0866539410"
click at [246, 216] on input "SĐT Người Nhận *" at bounding box center [206, 211] width 181 height 25
click at [147, 208] on input "0336007409" at bounding box center [206, 211] width 181 height 25
click at [164, 207] on input "0336007409" at bounding box center [206, 211] width 181 height 25
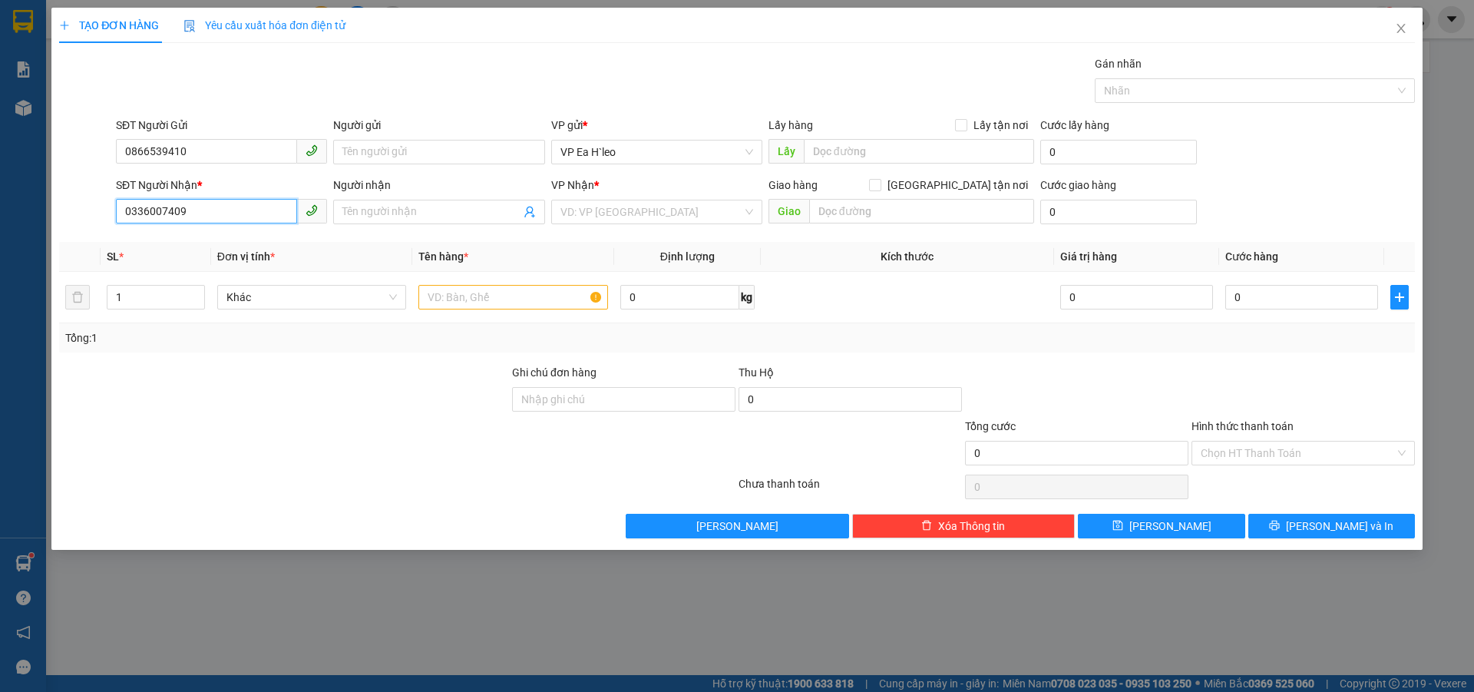
click at [193, 208] on input "0336007409" at bounding box center [206, 211] width 181 height 25
type input "0336007409"
click at [504, 299] on input "text" at bounding box center [513, 297] width 190 height 25
type input "1 Thùng ( phụ tùng xe máy)"
click at [210, 213] on input "0336007409" at bounding box center [206, 211] width 181 height 25
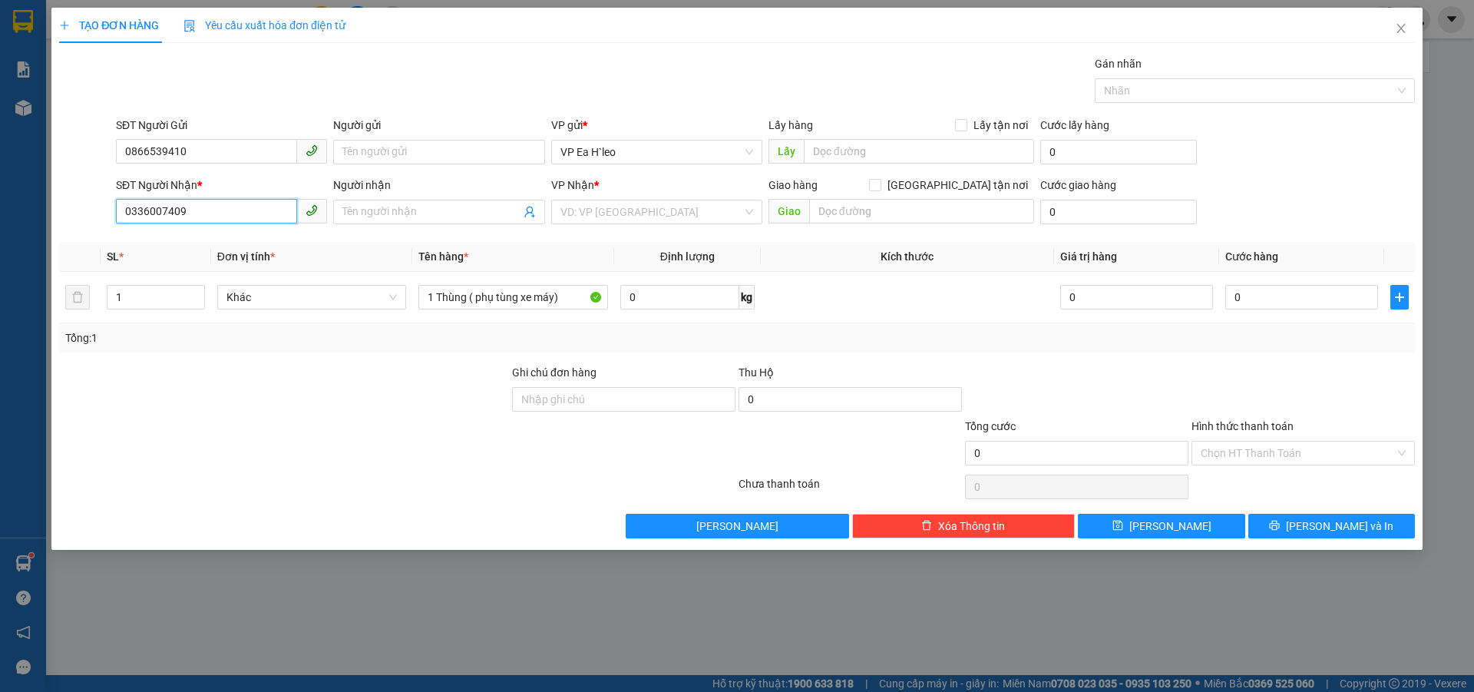
click at [210, 213] on input "0336007409" at bounding box center [206, 211] width 181 height 25
click at [412, 368] on div at bounding box center [284, 391] width 453 height 54
click at [1393, 29] on span "Close" at bounding box center [1400, 29] width 43 height 43
click at [1402, 27] on icon "close" at bounding box center [1400, 28] width 8 height 9
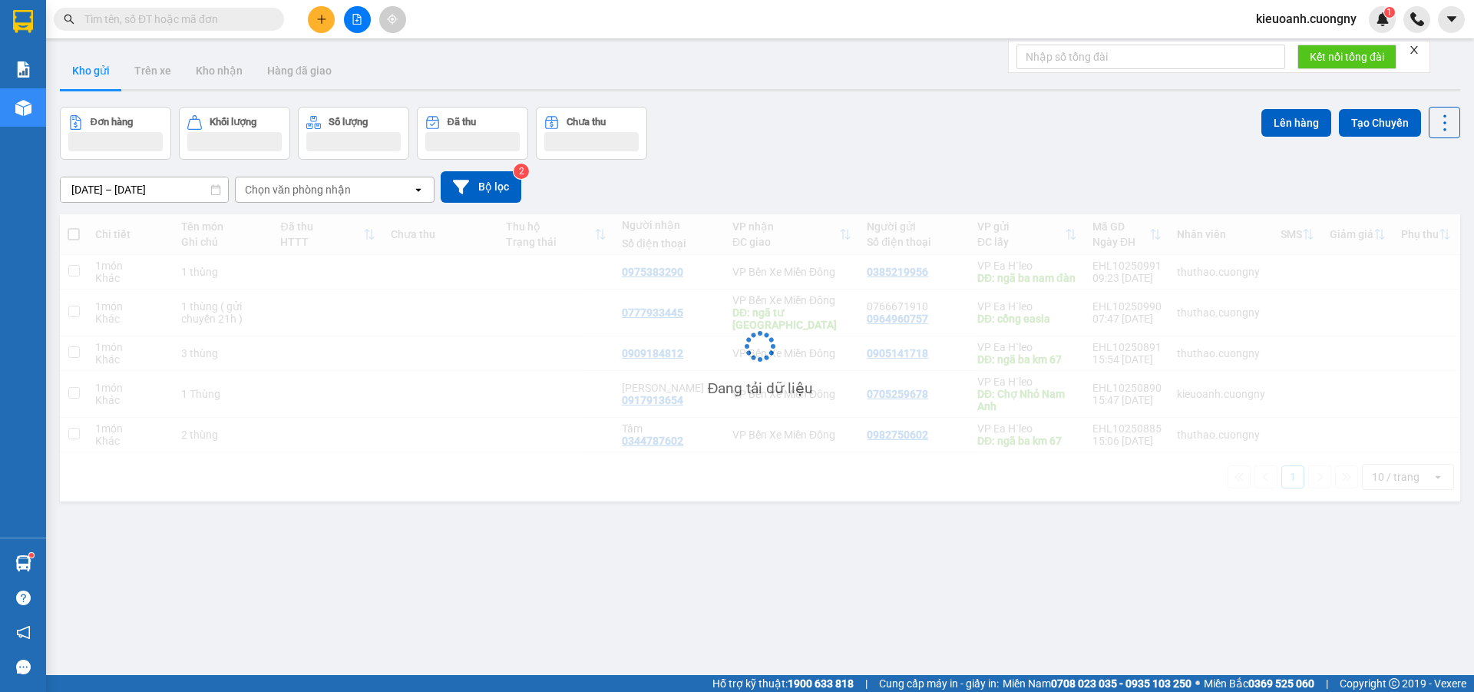
click at [203, 18] on input "text" at bounding box center [174, 19] width 181 height 17
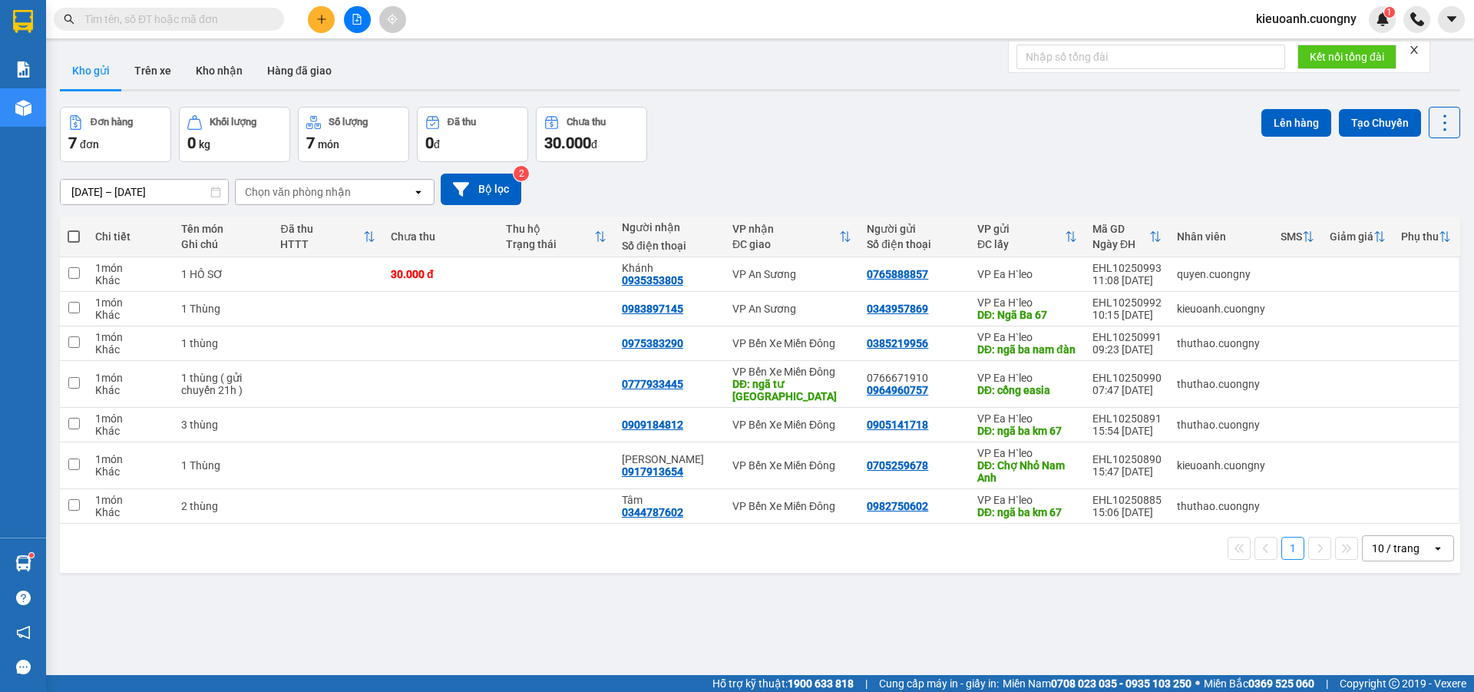
click at [1322, 361] on tr "1 món Khác 1 thùng 0975383290 VP Bến Xe Miền Đông 0385219956 VP Ea H`leo DĐ: ng…" at bounding box center [760, 343] width 1400 height 35
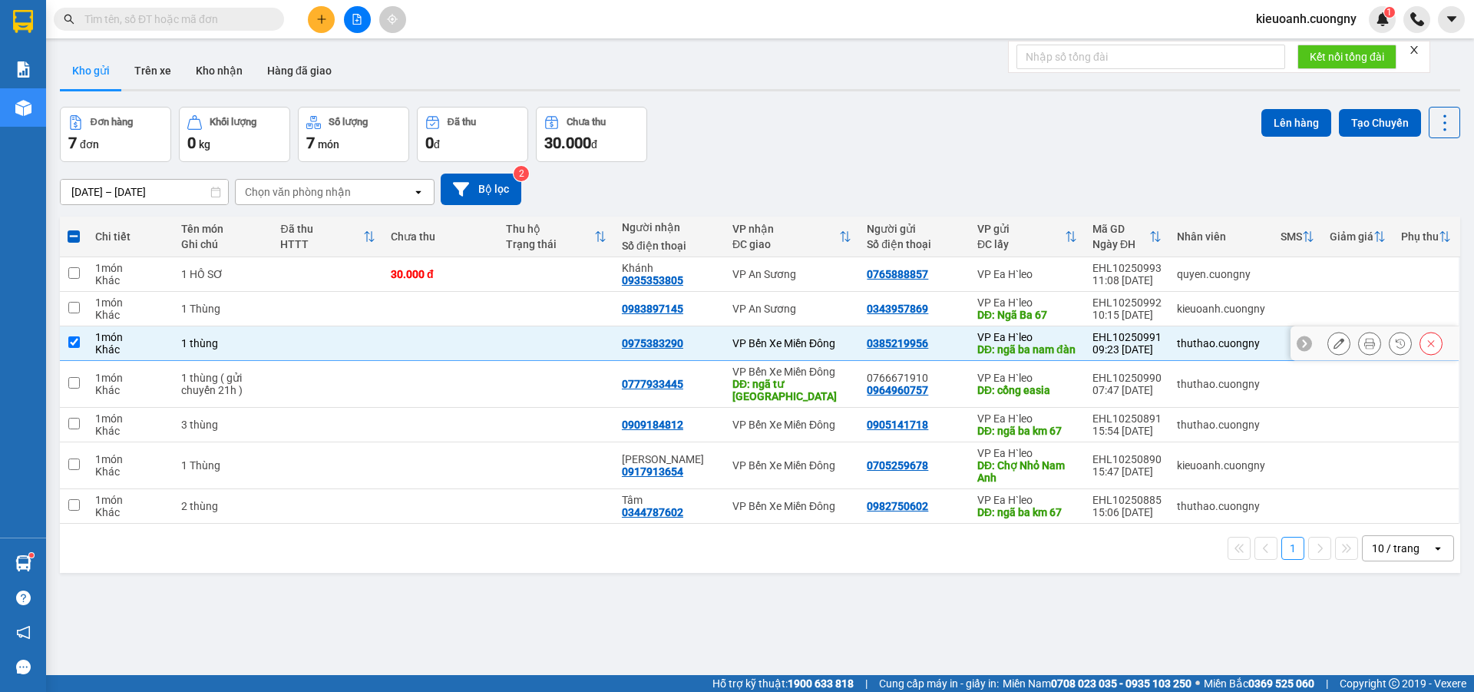
click at [391, 352] on td at bounding box center [440, 343] width 115 height 35
checkbox input "false"
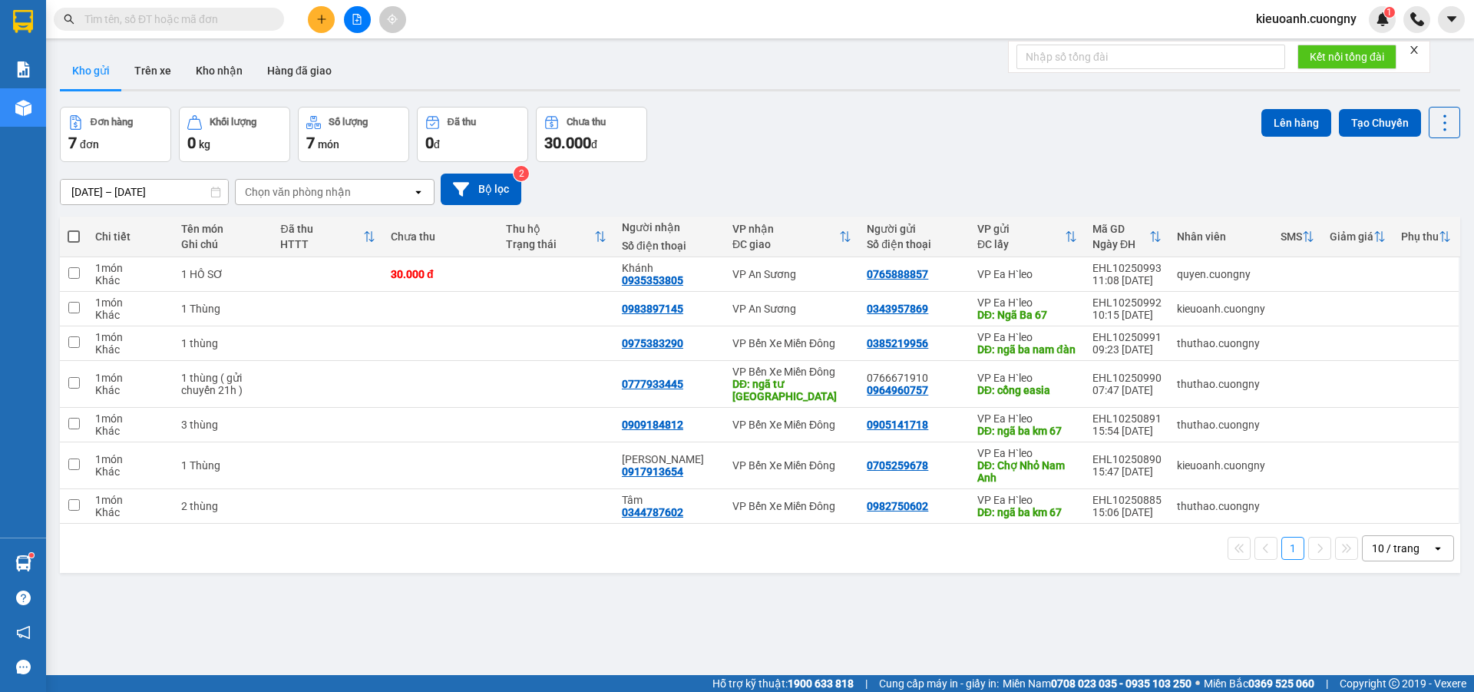
click at [216, 22] on input "text" at bounding box center [174, 19] width 181 height 17
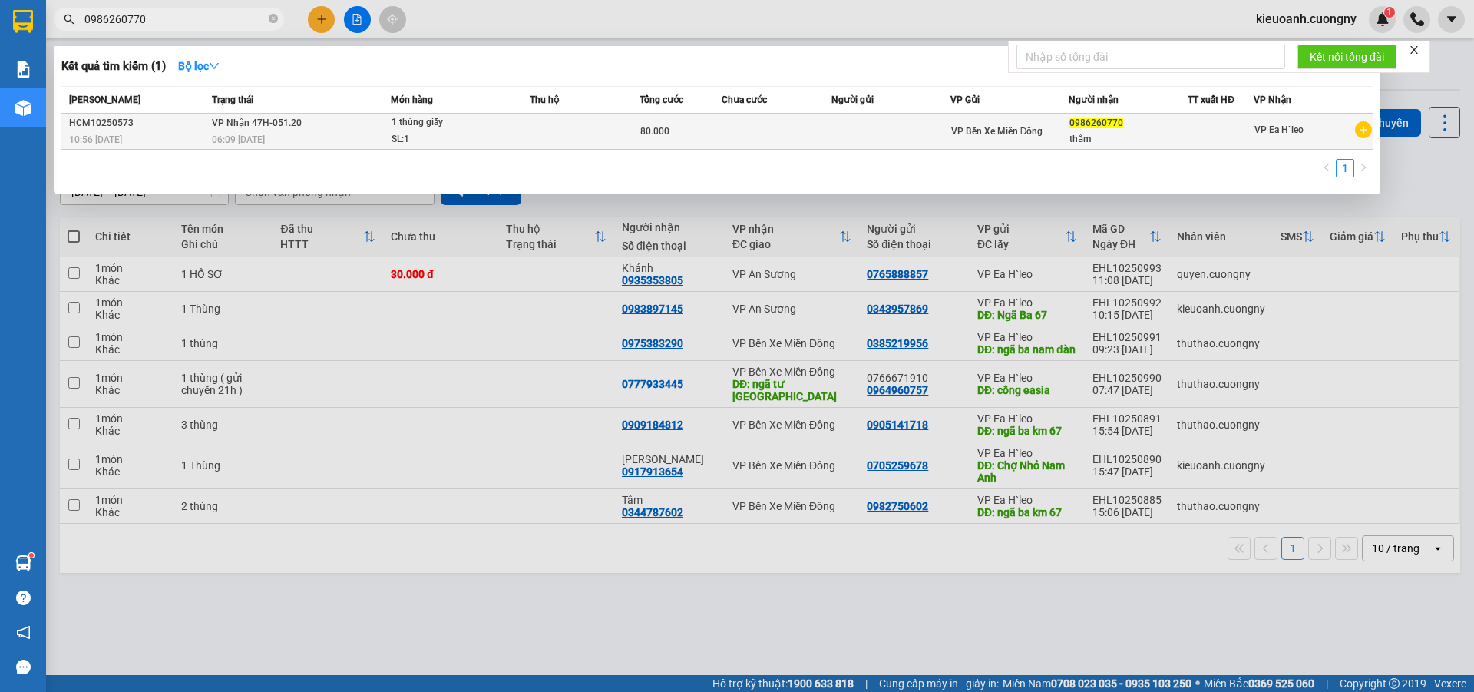
type input "0986260770"
click at [884, 126] on td at bounding box center [890, 132] width 119 height 36
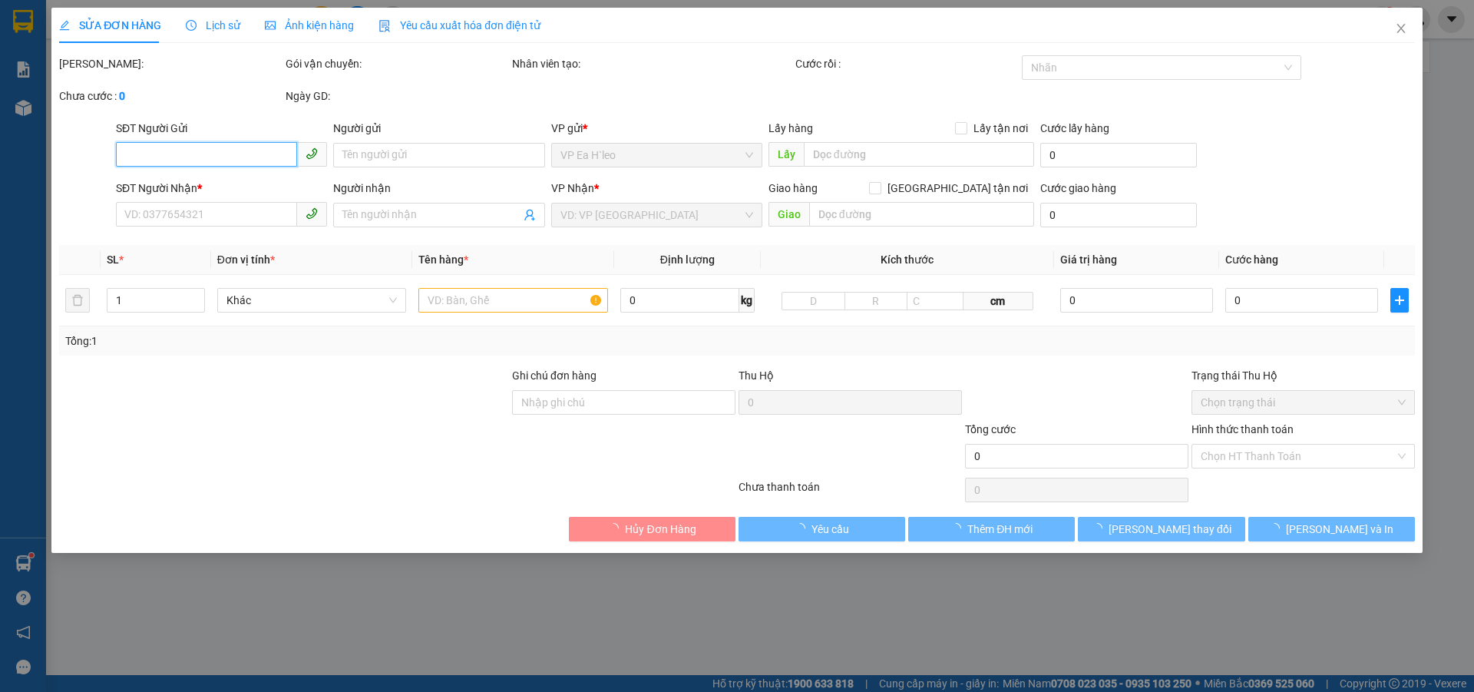
type input "0986260770"
type input "thắm"
type input "ck cho Đạt"
type input "80.000"
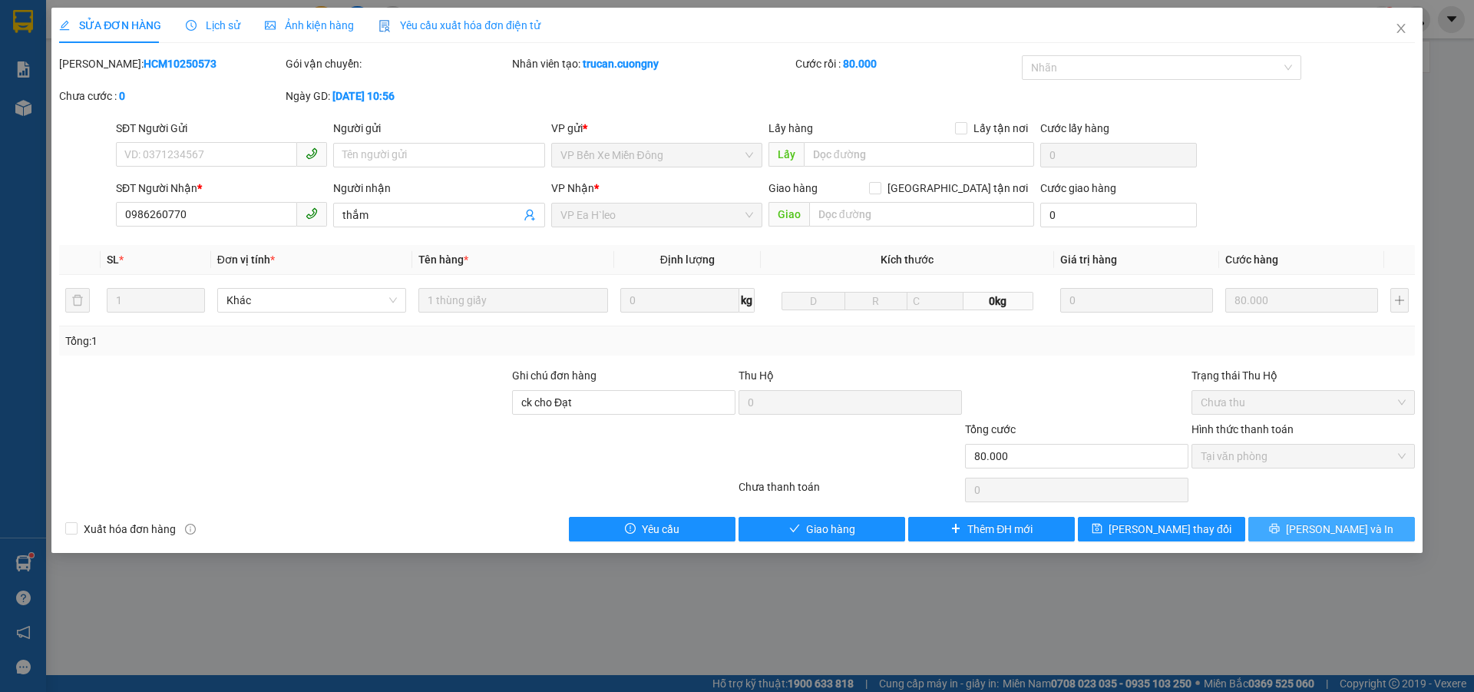
click at [1286, 529] on button "[PERSON_NAME] và In" at bounding box center [1331, 529] width 167 height 25
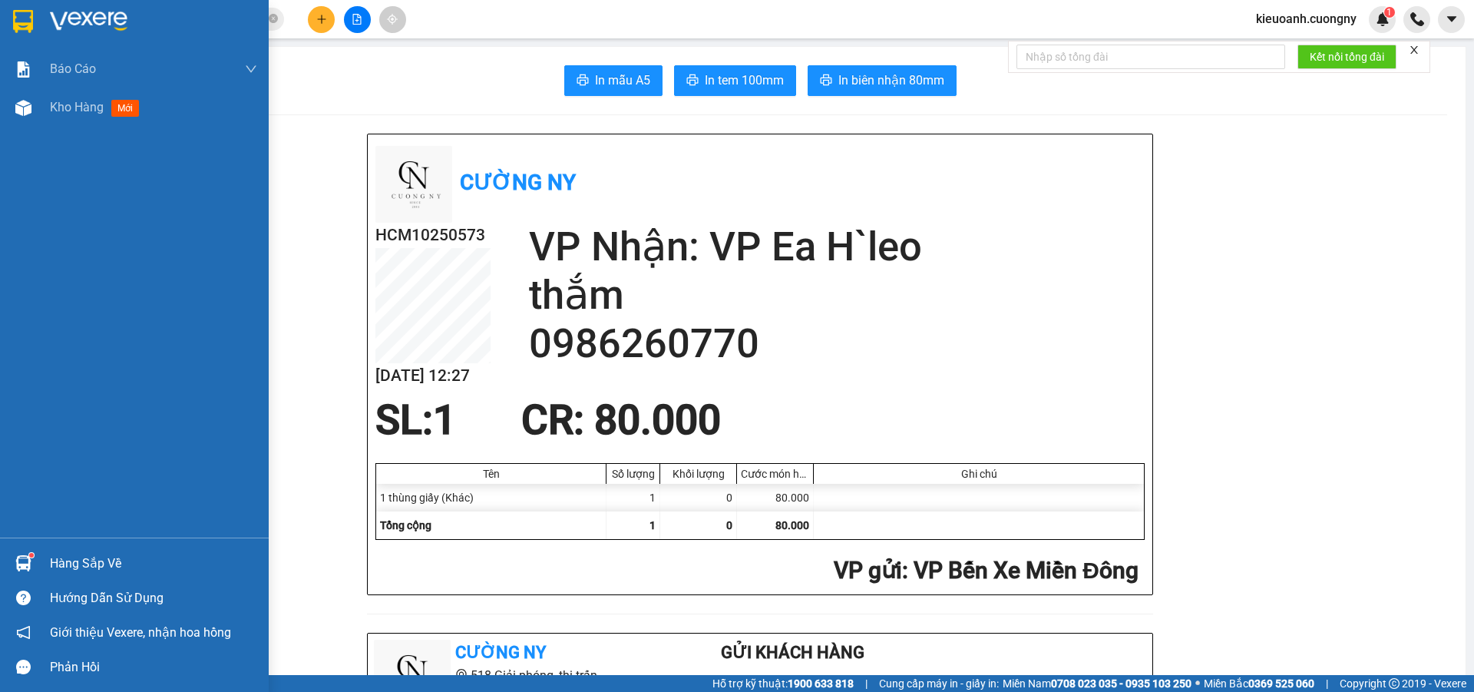
drag, startPoint x: 39, startPoint y: 13, endPoint x: 340, endPoint y: 26, distance: 301.2
click at [38, 12] on div at bounding box center [134, 25] width 269 height 50
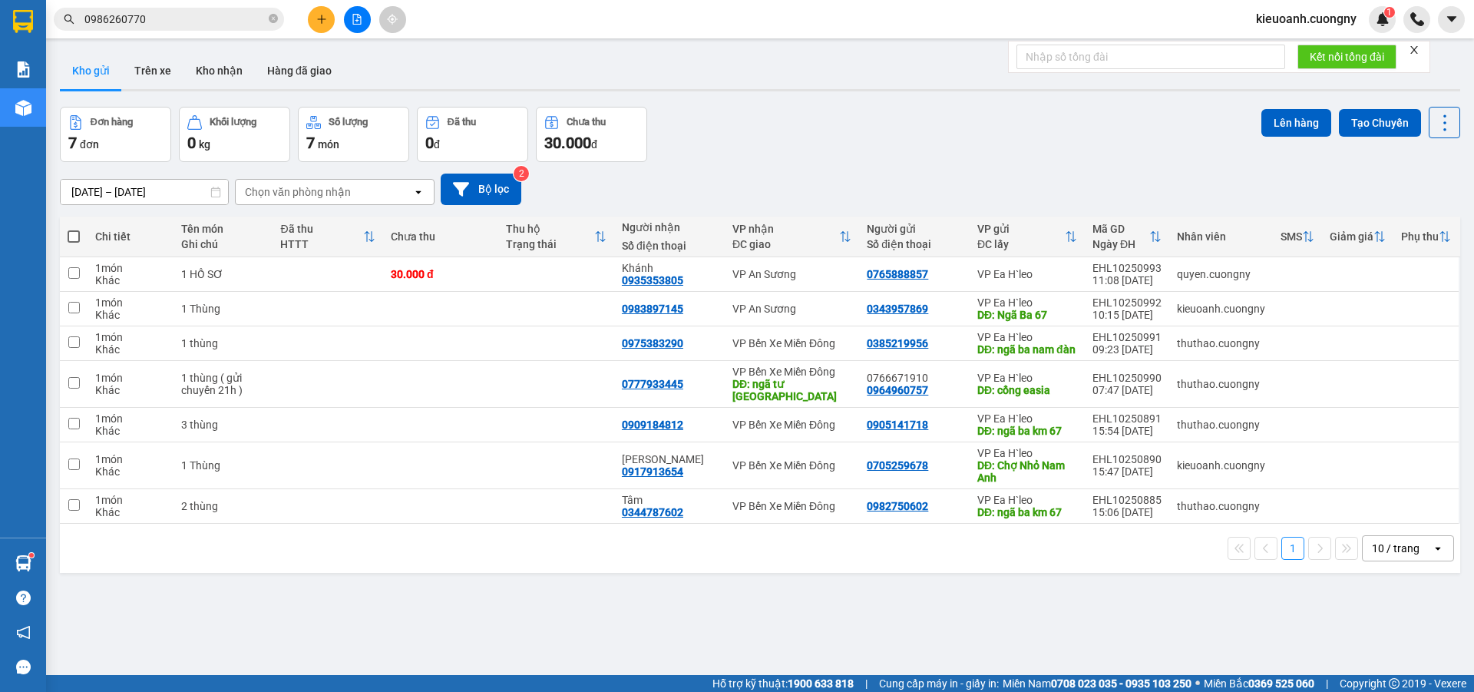
click at [1405, 189] on div "12/10/2025 – 14/10/2025 Press the down arrow key to interact with the calendar …" at bounding box center [760, 188] width 1400 height 31
